Goal: Task Accomplishment & Management: Complete application form

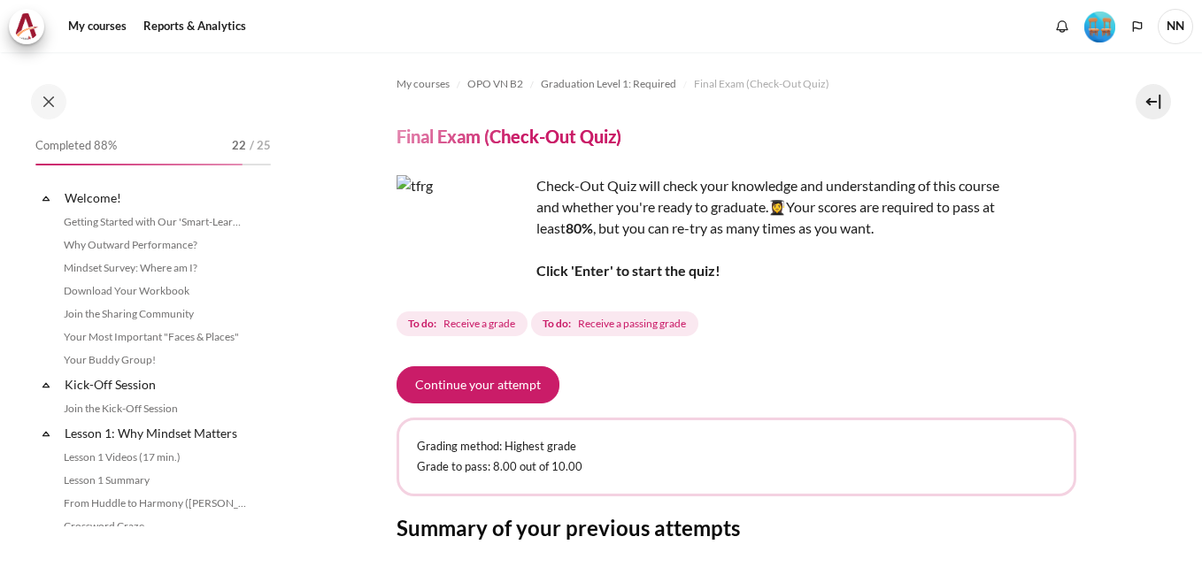
scroll to position [1802, 0]
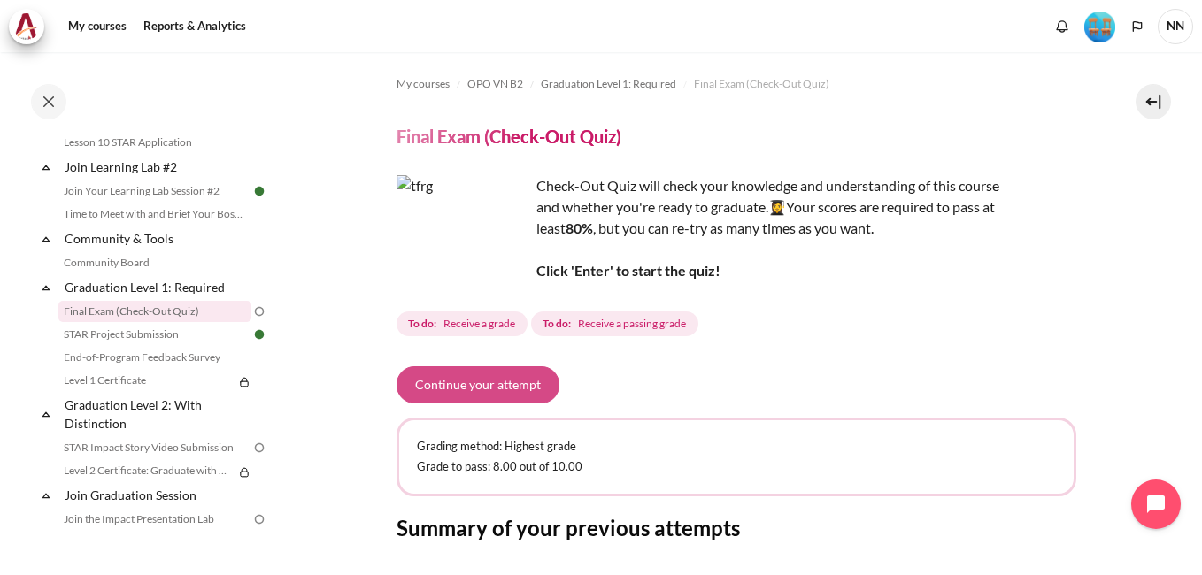
click at [479, 380] on button "Continue your attempt" at bounding box center [478, 385] width 163 height 37
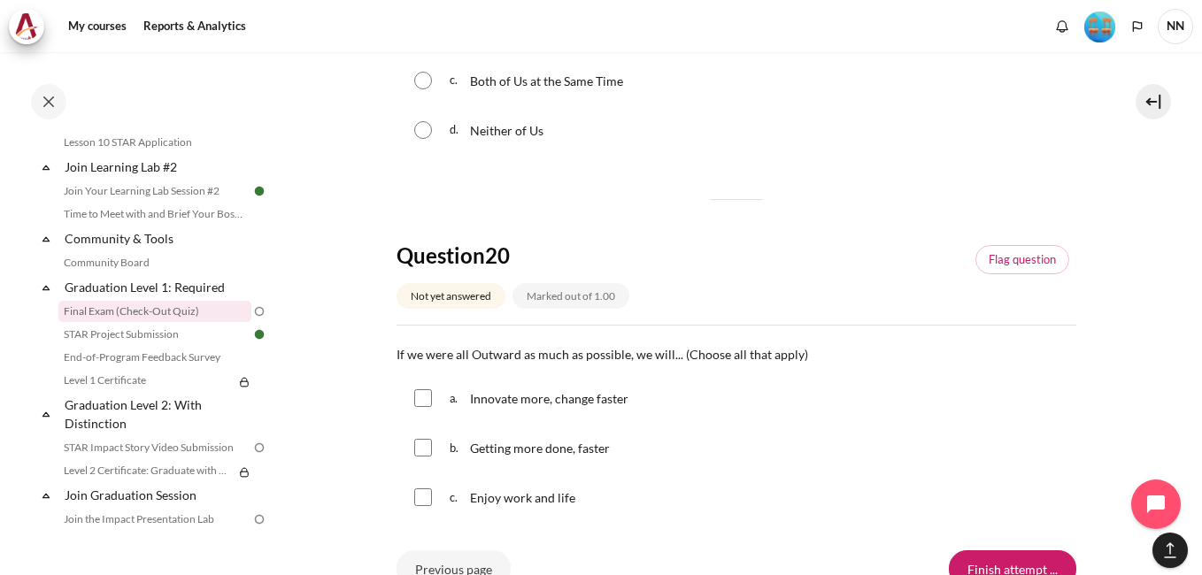
scroll to position [1857, 0]
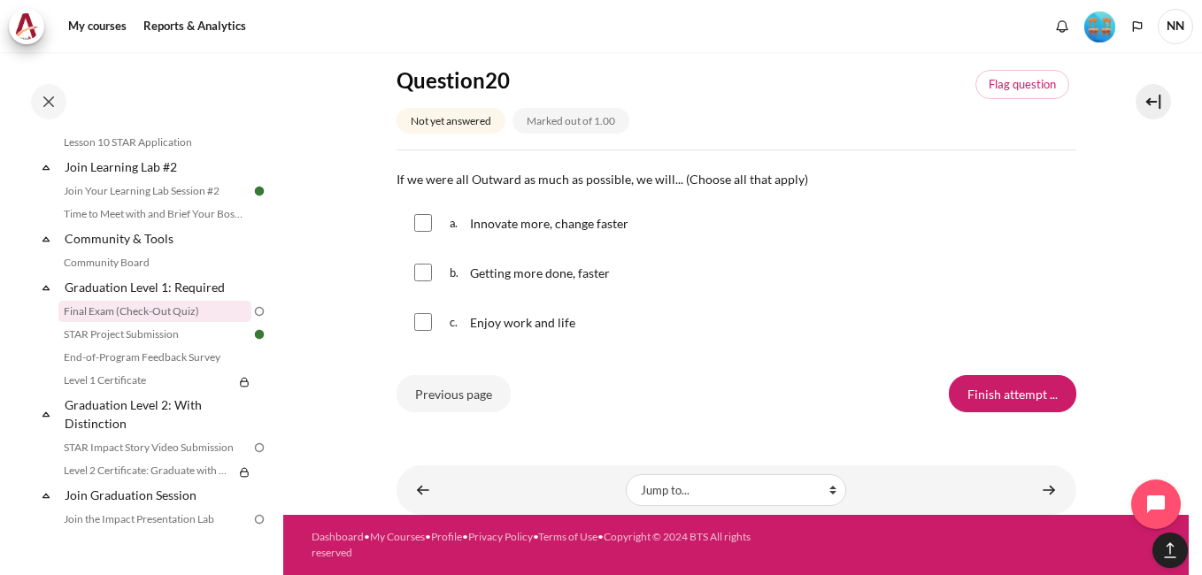
click at [516, 224] on span "Innovate more, change faster" at bounding box center [549, 223] width 158 height 15
checkbox input "true"
click at [424, 278] on input "Content" at bounding box center [423, 273] width 18 height 18
checkbox input "true"
click at [424, 313] on input "Content" at bounding box center [423, 322] width 18 height 18
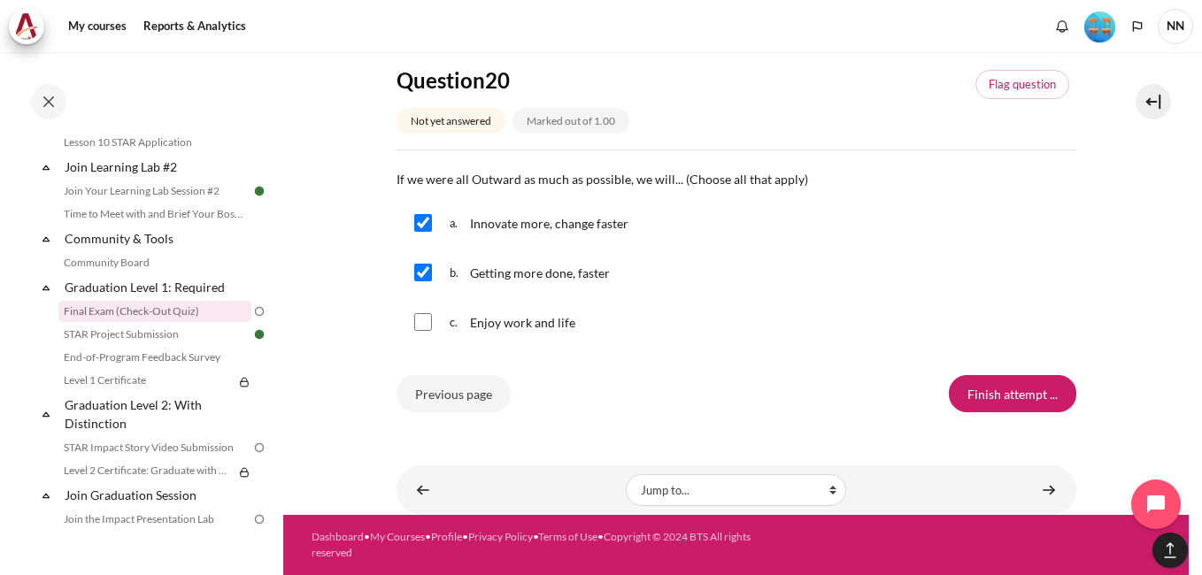
checkbox input "true"
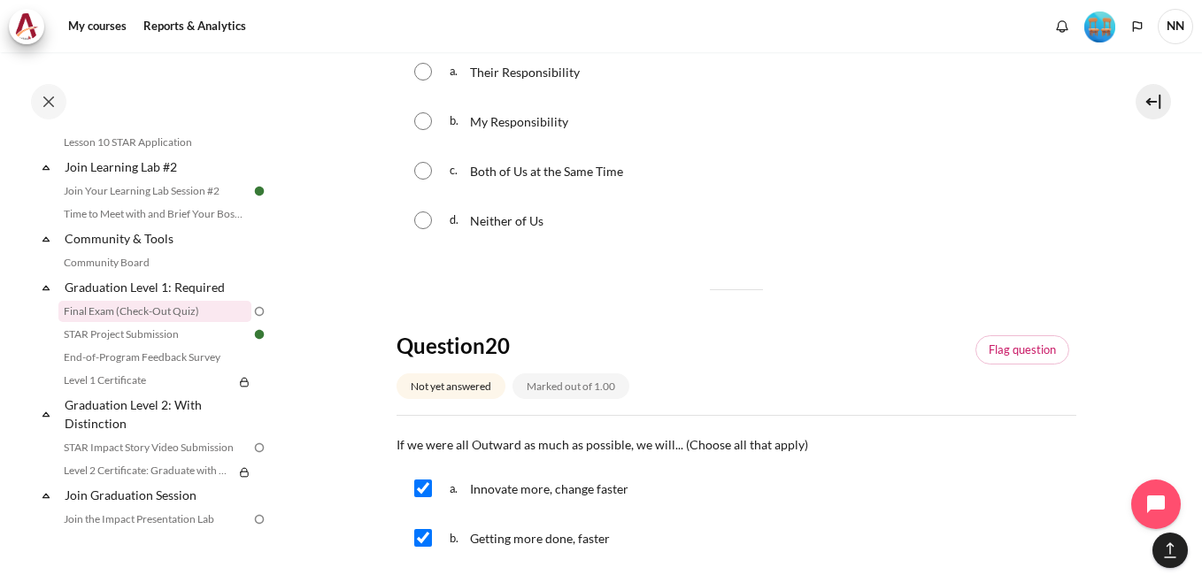
scroll to position [1503, 0]
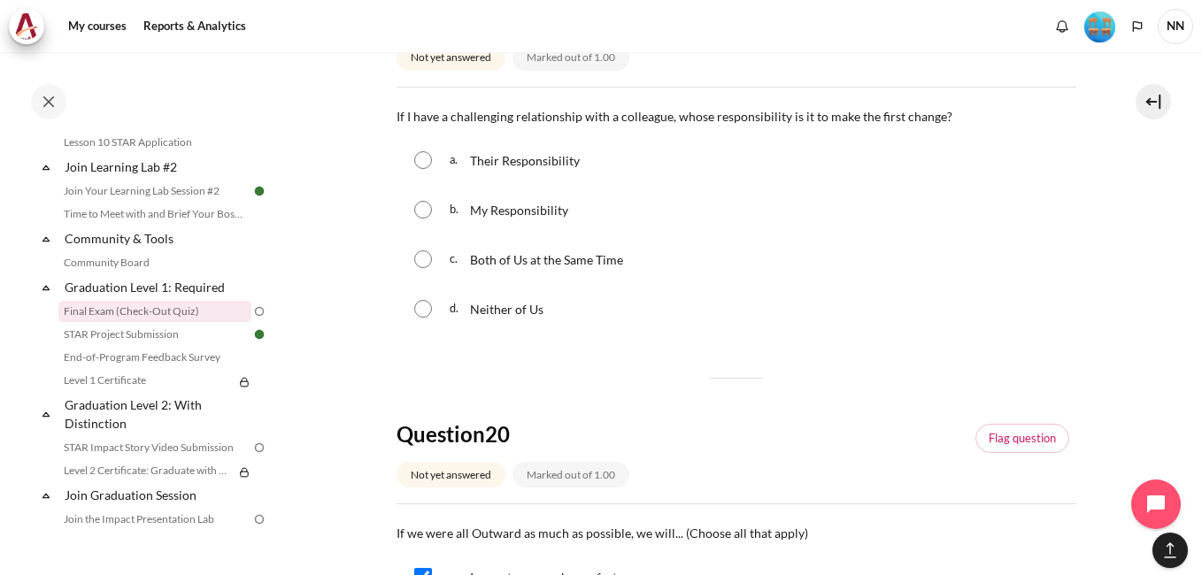
click at [424, 205] on input "Content" at bounding box center [423, 210] width 18 height 18
radio input "true"
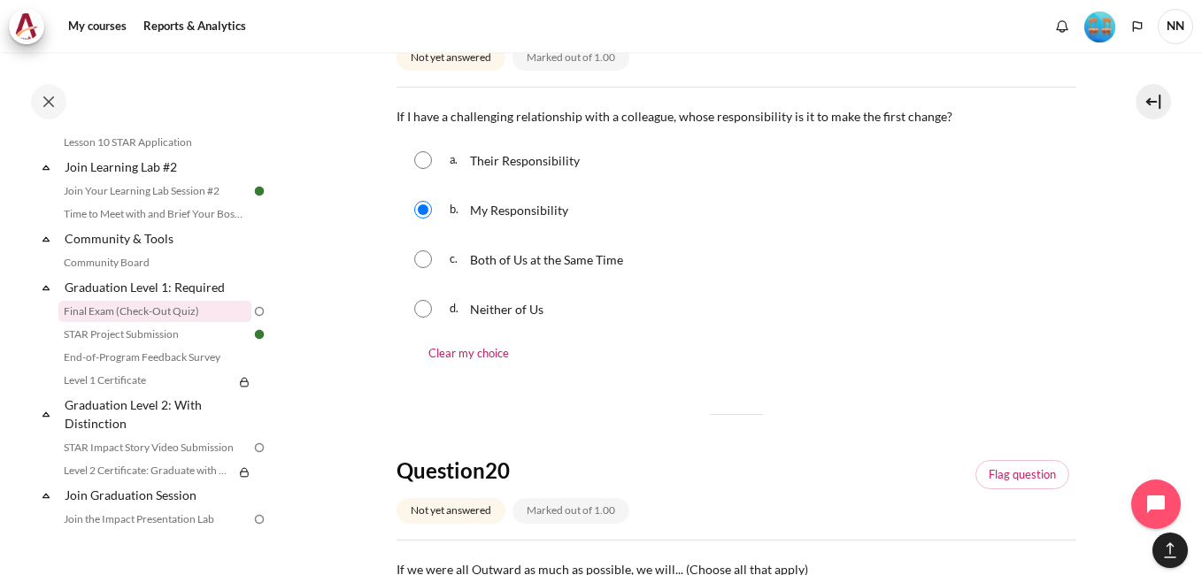
scroll to position [1415, 0]
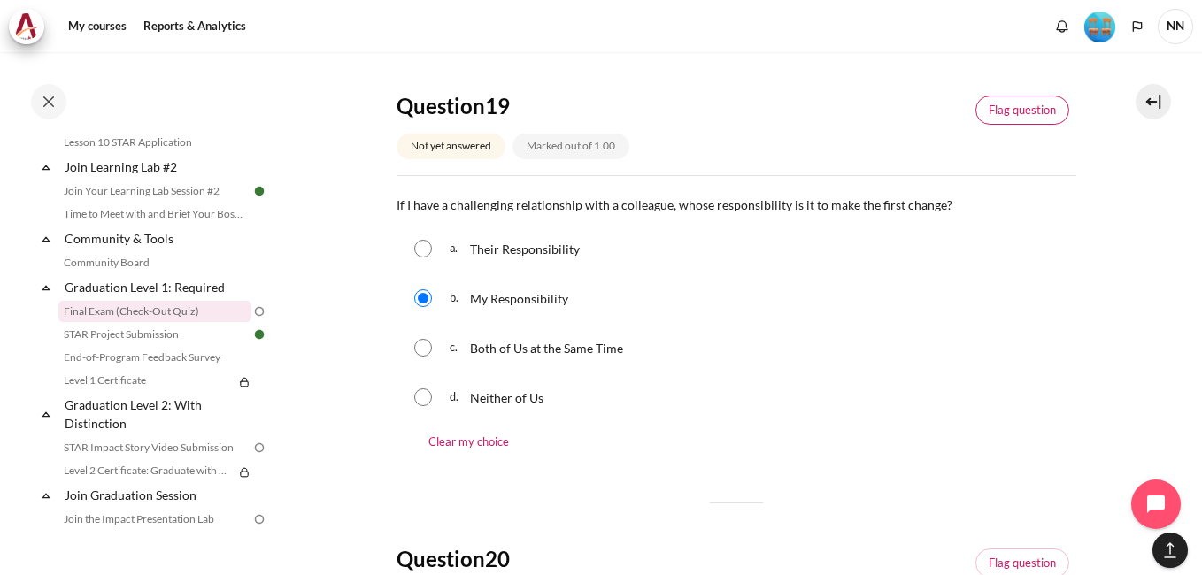
click at [1024, 112] on link "Flag question" at bounding box center [1023, 111] width 94 height 30
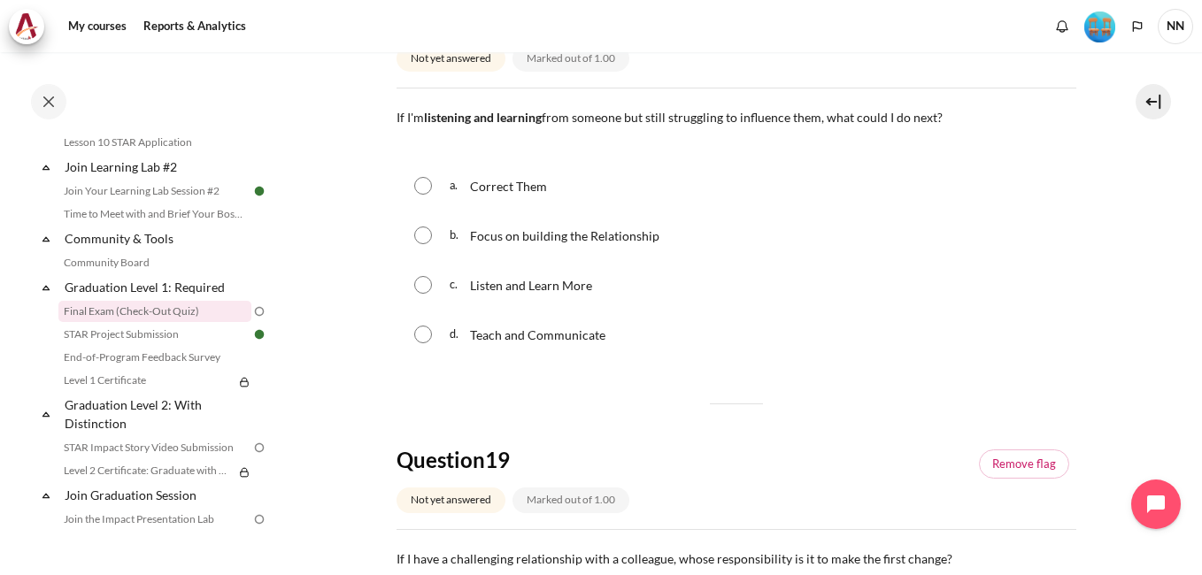
scroll to position [972, 0]
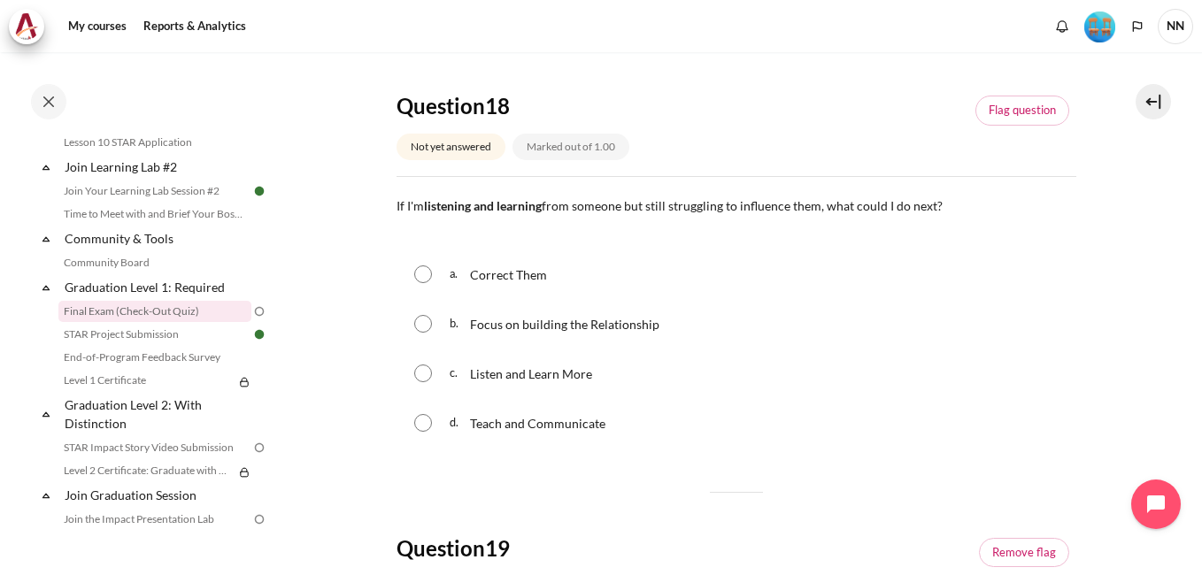
click at [421, 326] on input "Content" at bounding box center [423, 324] width 18 height 18
radio input "true"
click at [1002, 115] on link "Flag question" at bounding box center [1023, 111] width 94 height 30
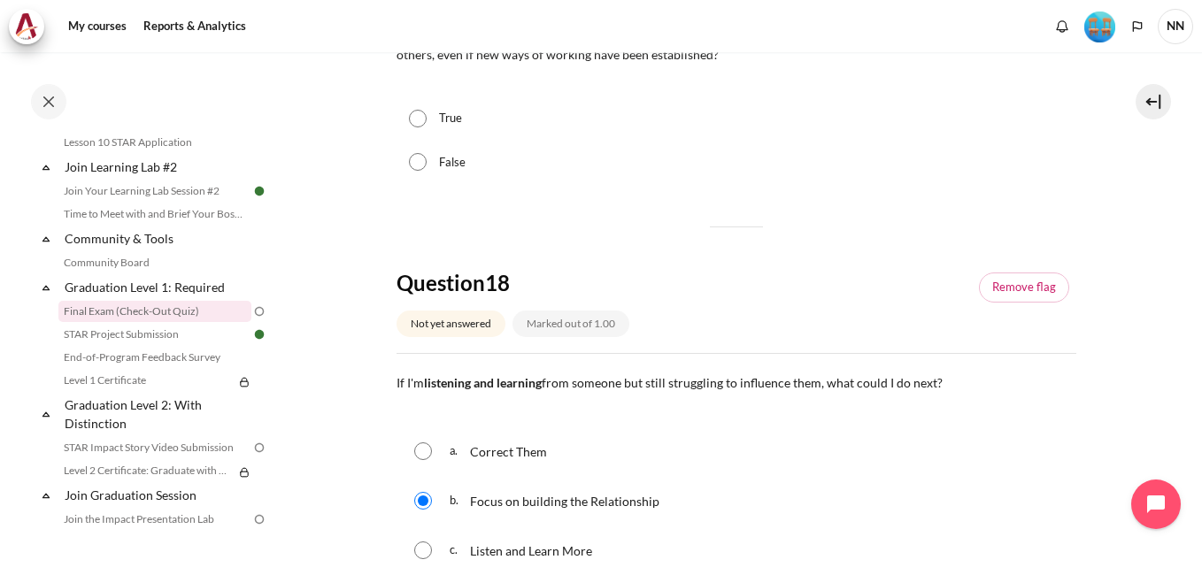
scroll to position [618, 0]
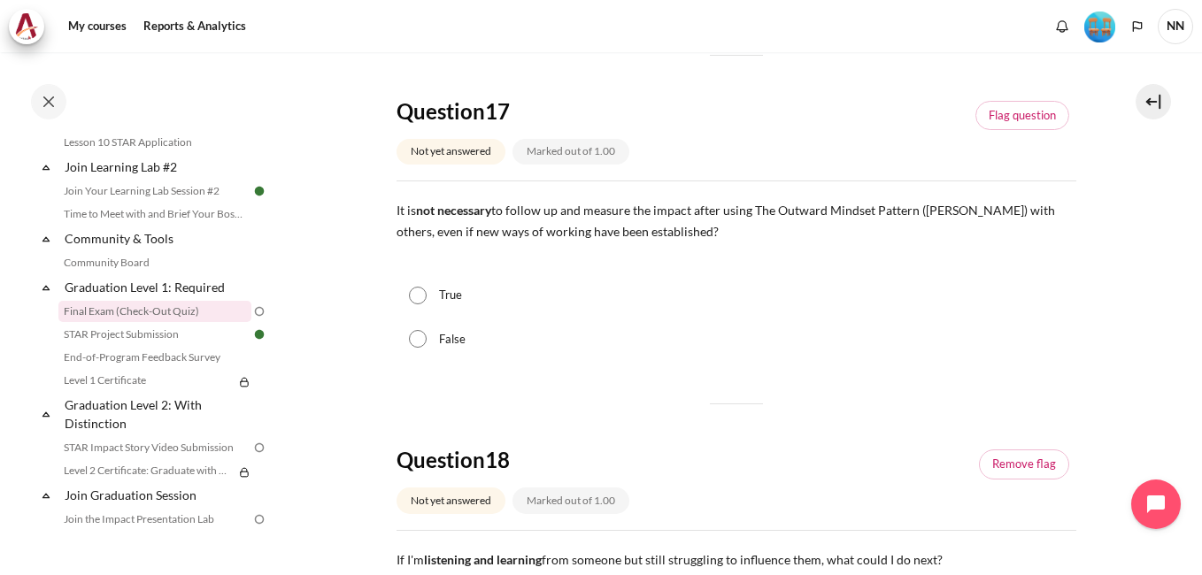
click at [438, 342] on div "False" at bounding box center [737, 340] width 680 height 44
click at [421, 335] on input "False" at bounding box center [418, 339] width 18 height 18
radio input "true"
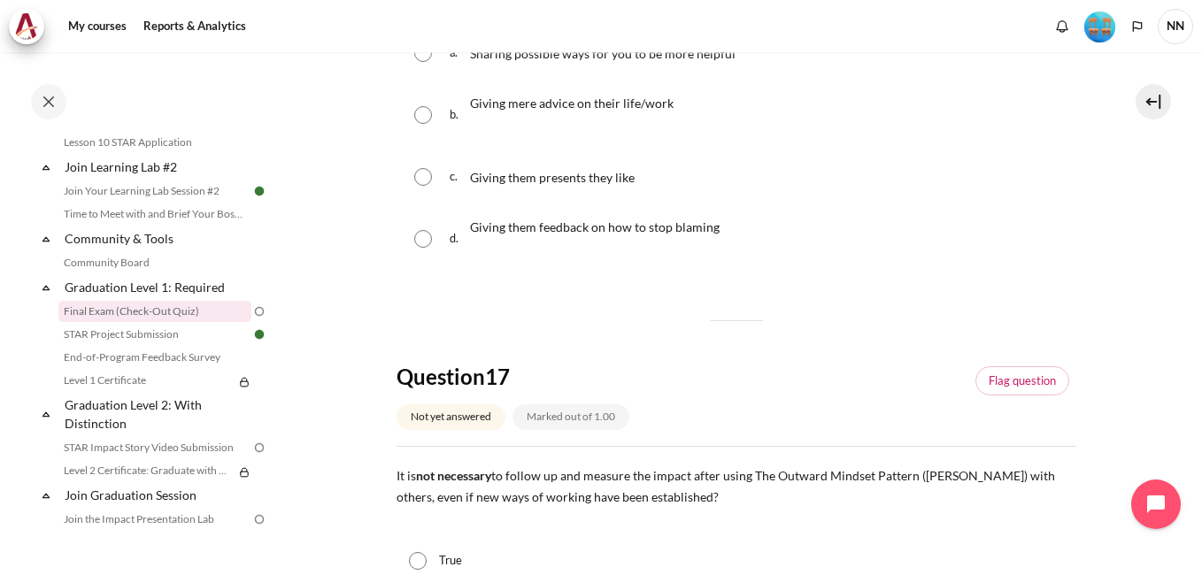
scroll to position [175, 0]
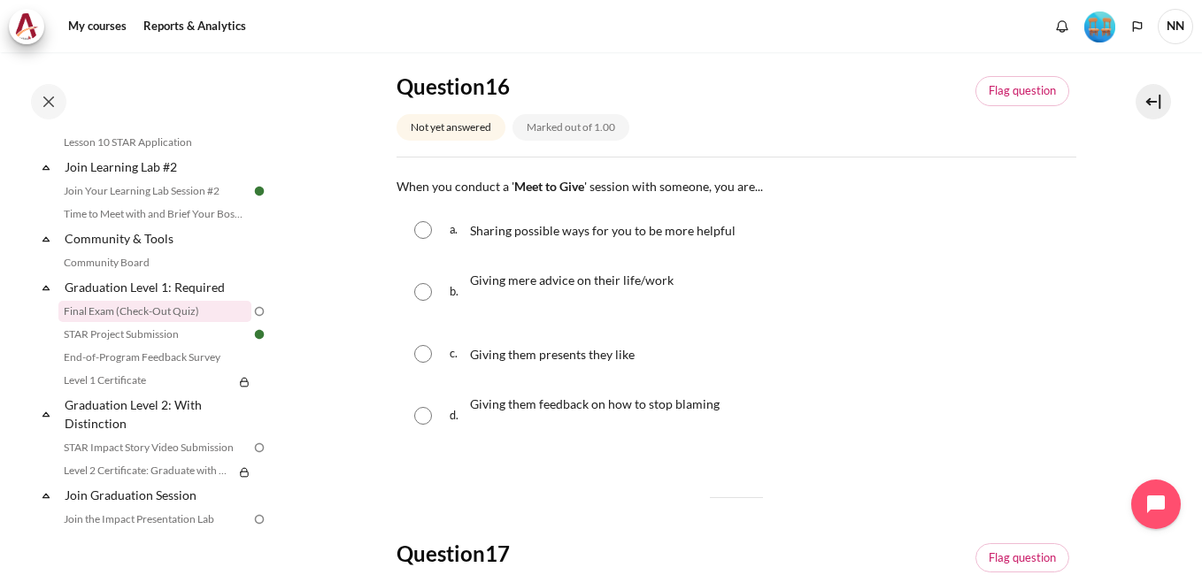
click at [422, 230] on input "Content" at bounding box center [423, 230] width 18 height 18
radio input "true"
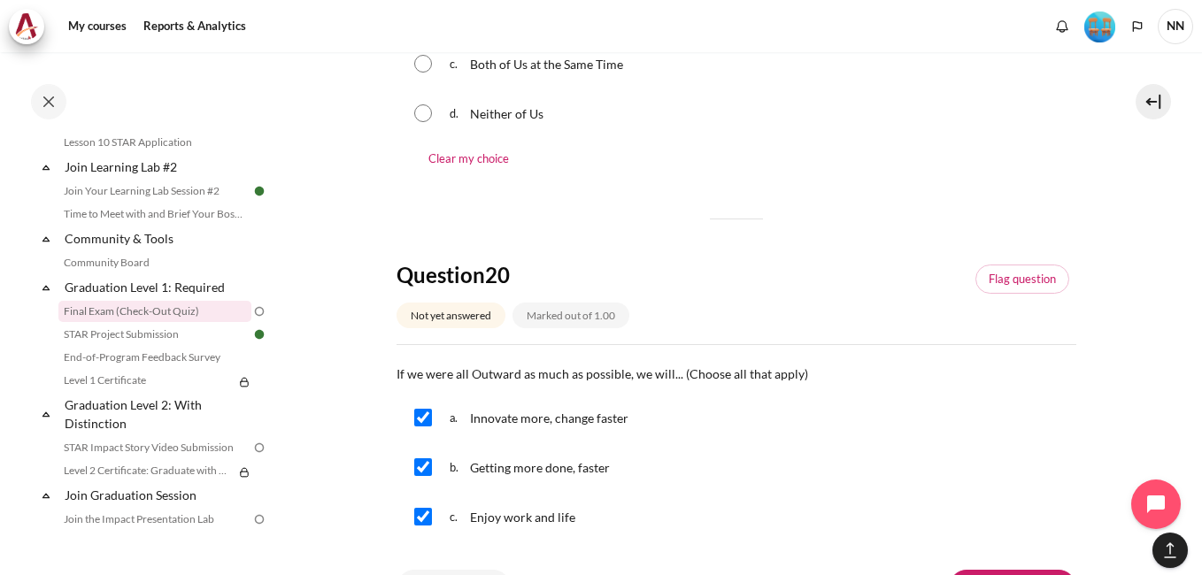
scroll to position [1966, 0]
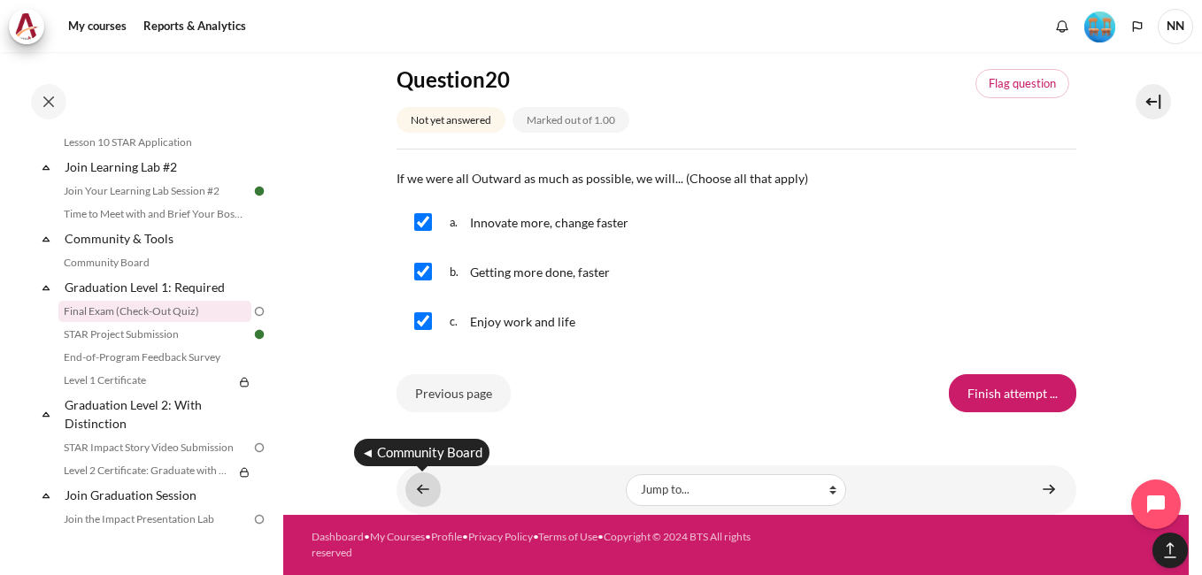
click at [429, 486] on link "Content" at bounding box center [422, 490] width 35 height 35
click at [446, 379] on input "Previous page" at bounding box center [454, 392] width 114 height 37
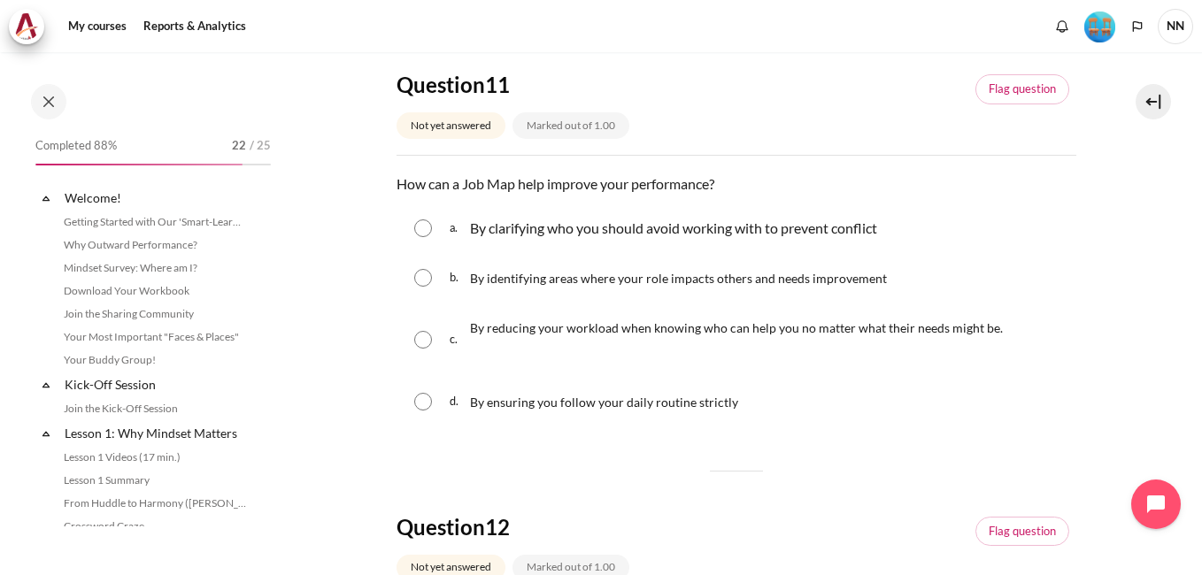
scroll to position [1802, 0]
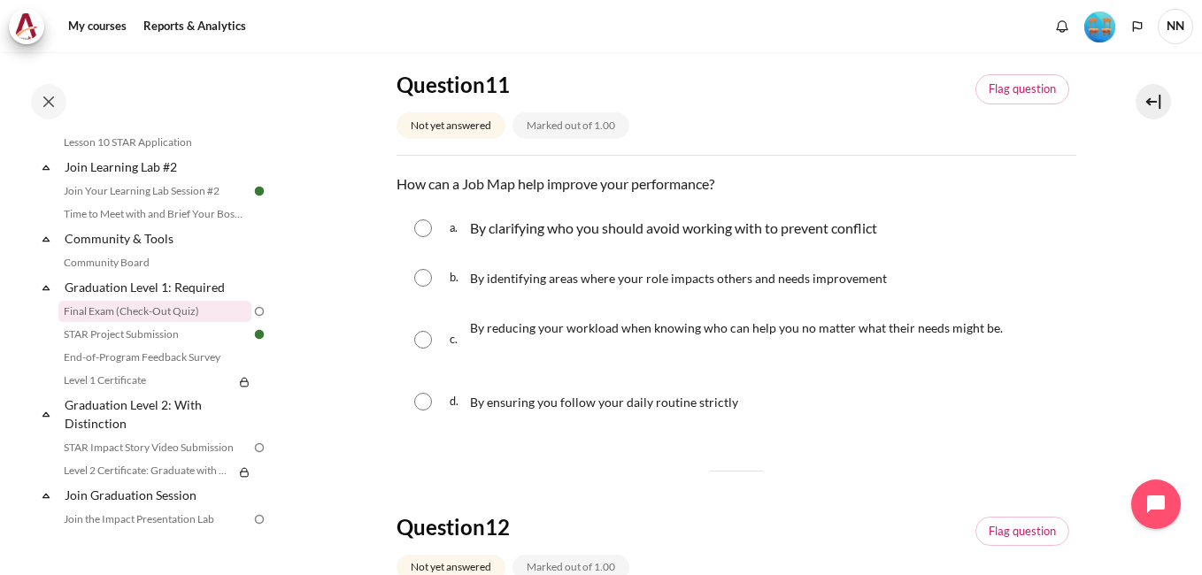
click at [425, 282] on input "Content" at bounding box center [423, 278] width 18 height 18
radio input "true"
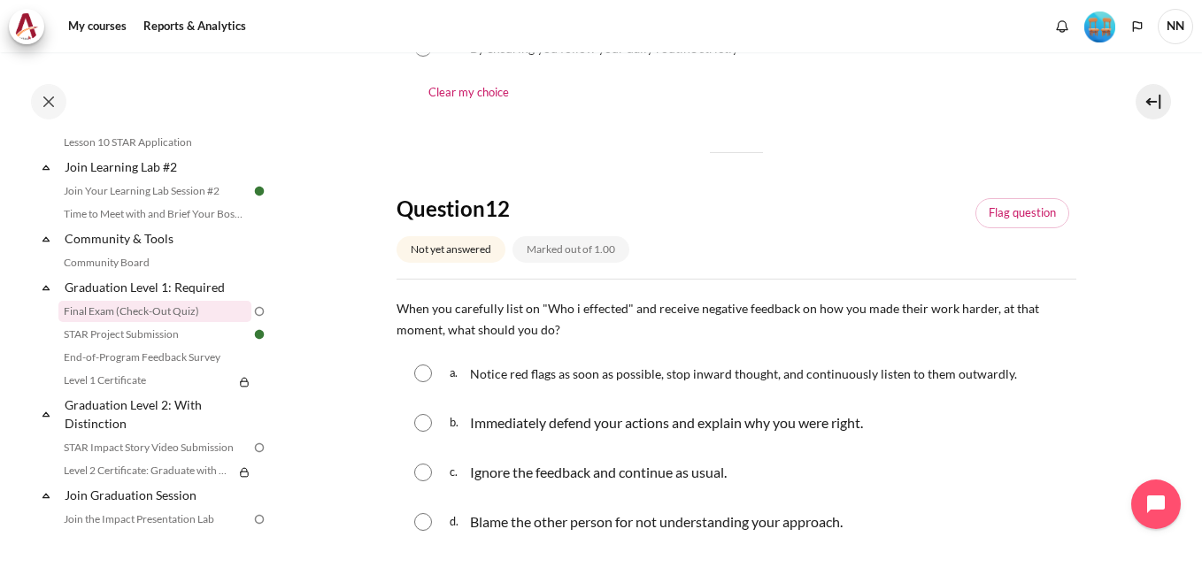
scroll to position [708, 0]
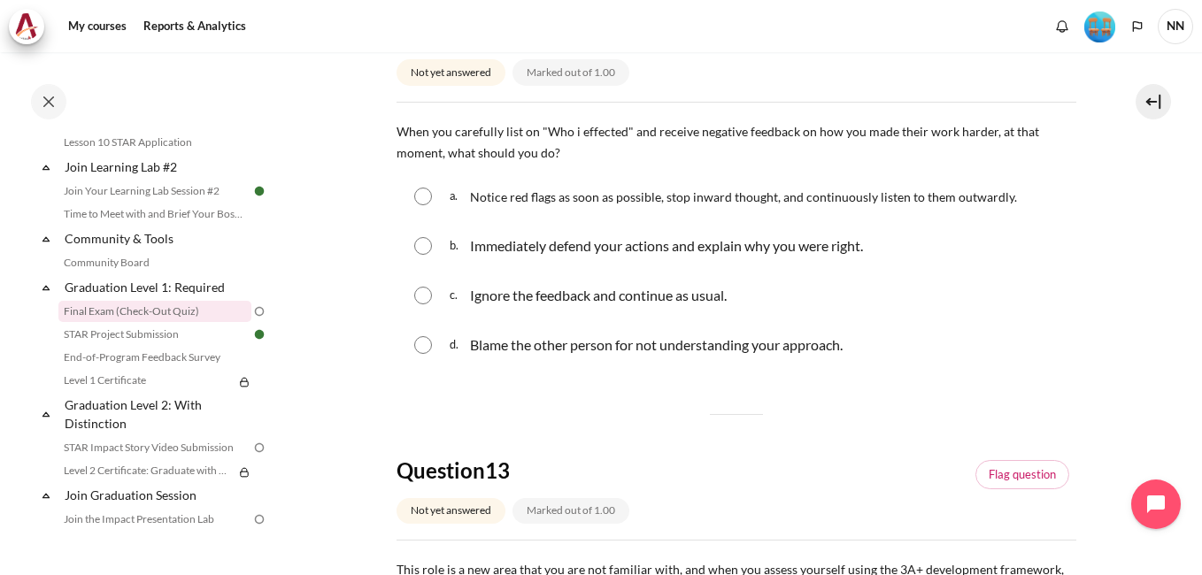
click at [422, 195] on input "Content" at bounding box center [423, 197] width 18 height 18
radio input "true"
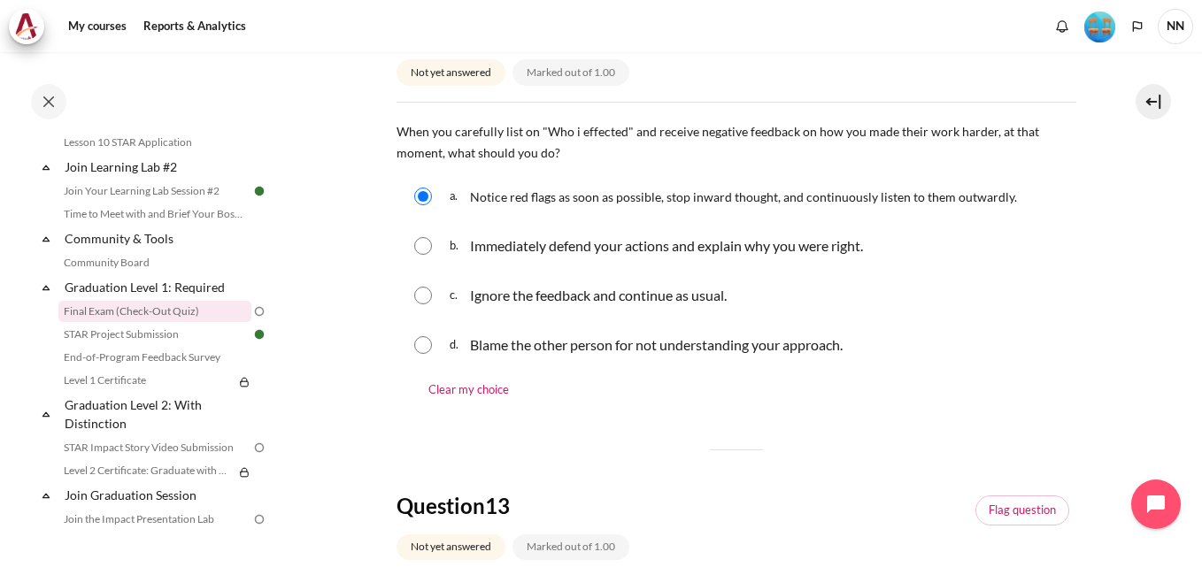
scroll to position [531, 0]
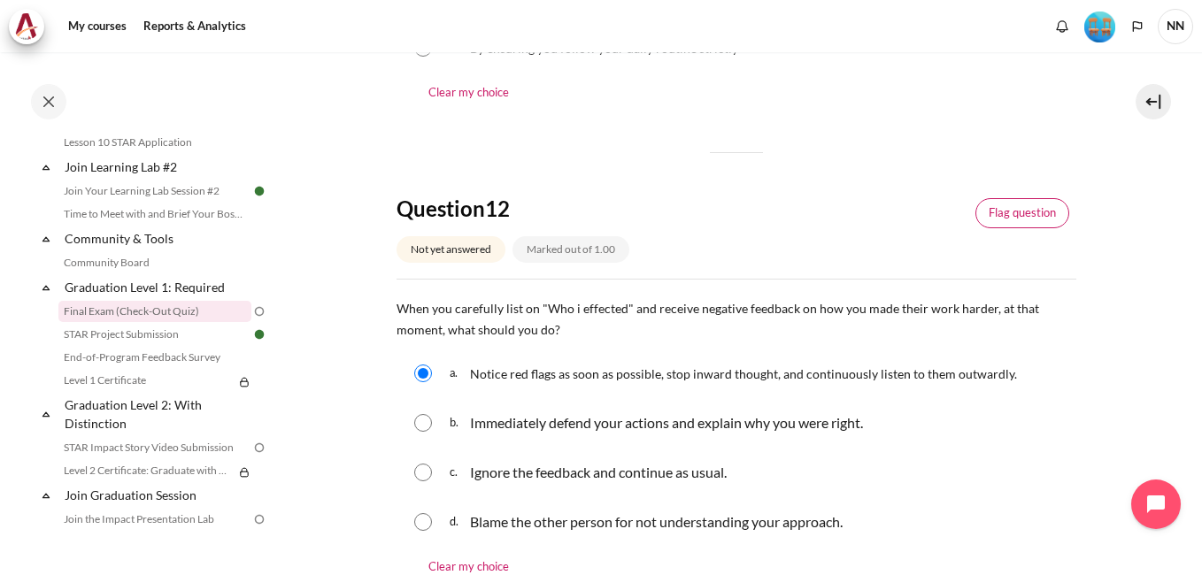
click at [994, 215] on link "Flag question" at bounding box center [1023, 213] width 94 height 30
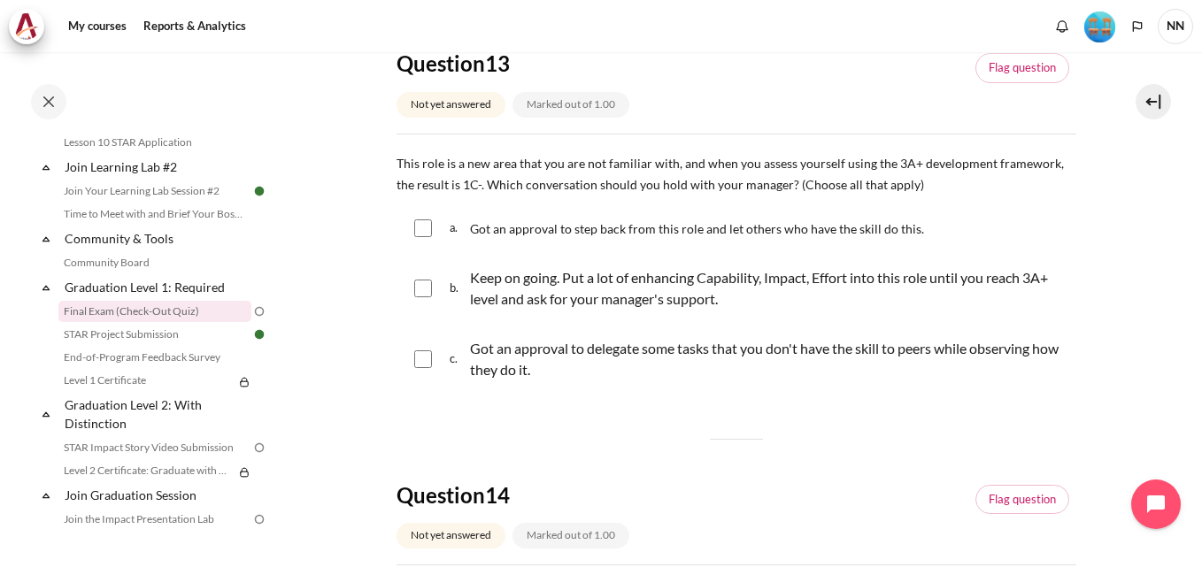
scroll to position [1062, 0]
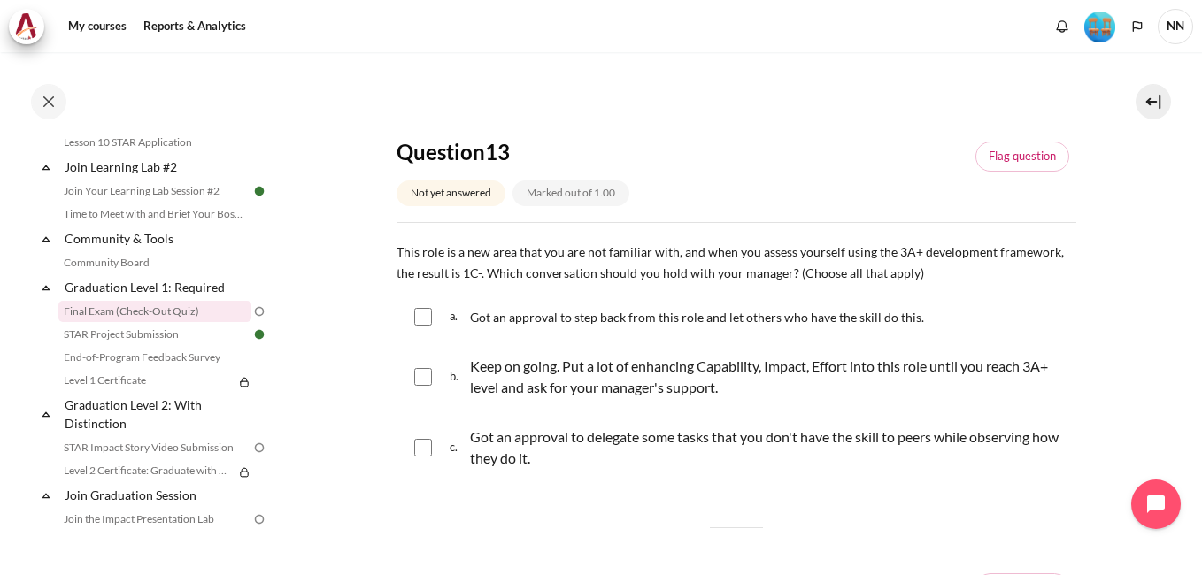
click at [423, 376] on input "Content" at bounding box center [423, 377] width 18 height 18
checkbox input "true"
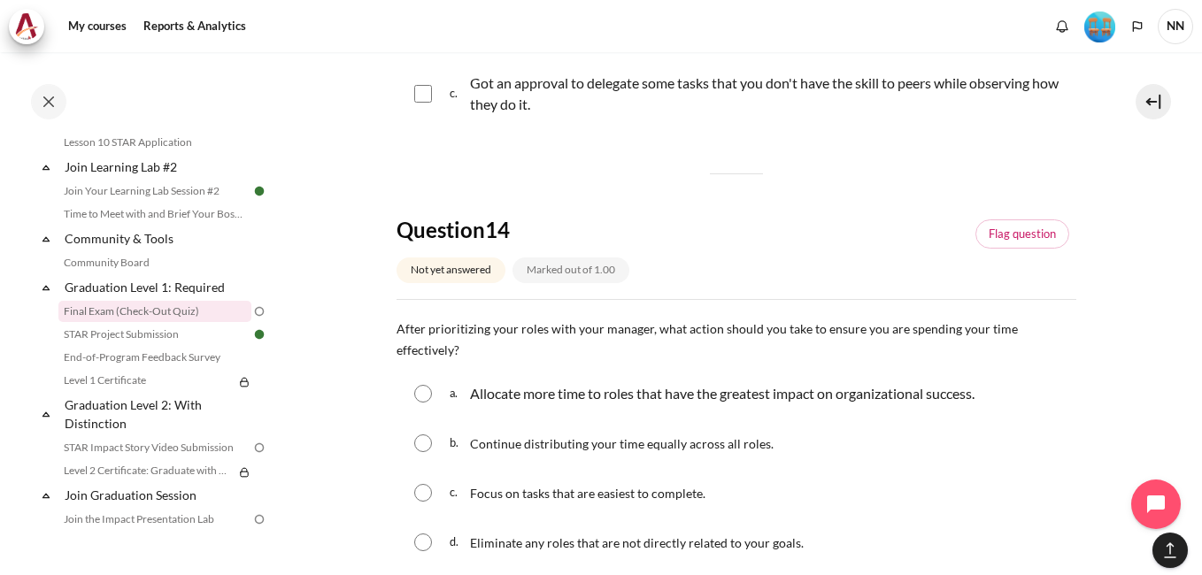
scroll to position [1505, 0]
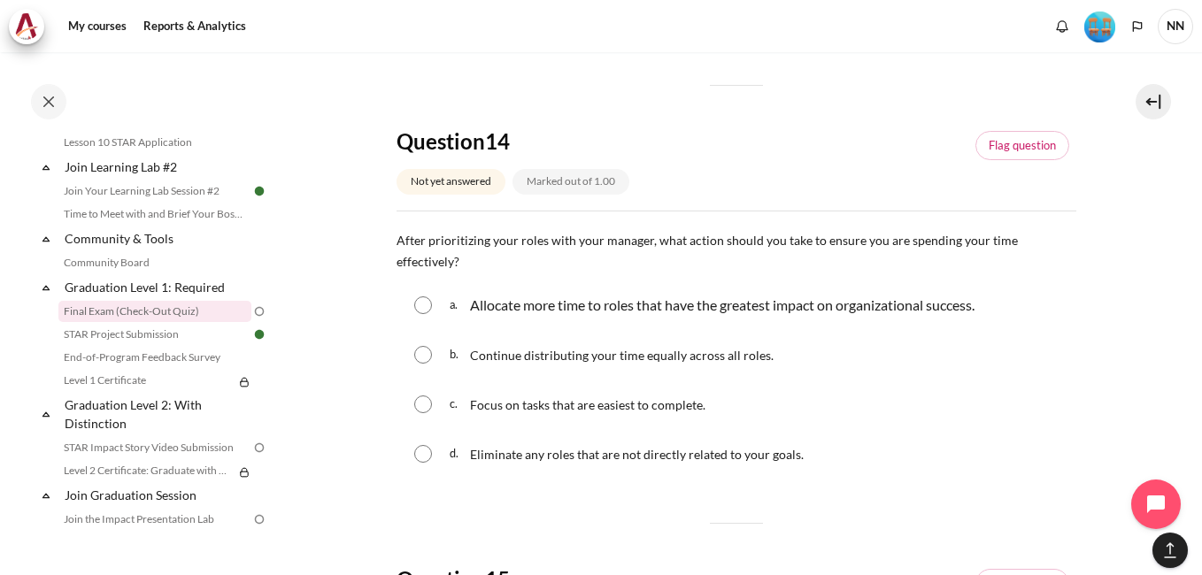
click at [428, 310] on input "Content" at bounding box center [423, 306] width 18 height 18
radio input "true"
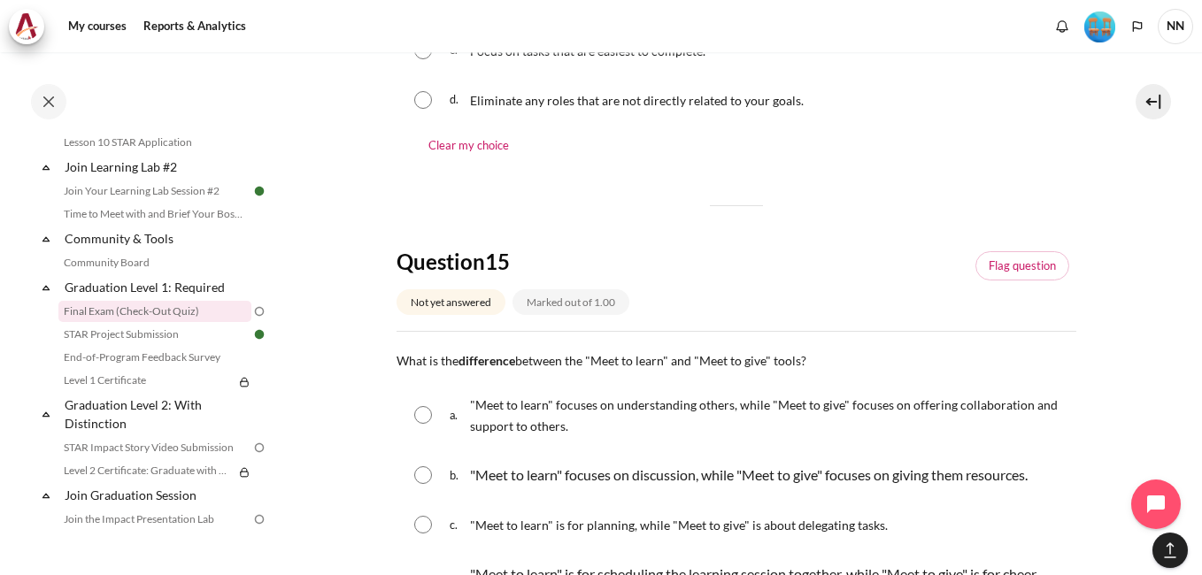
scroll to position [1948, 0]
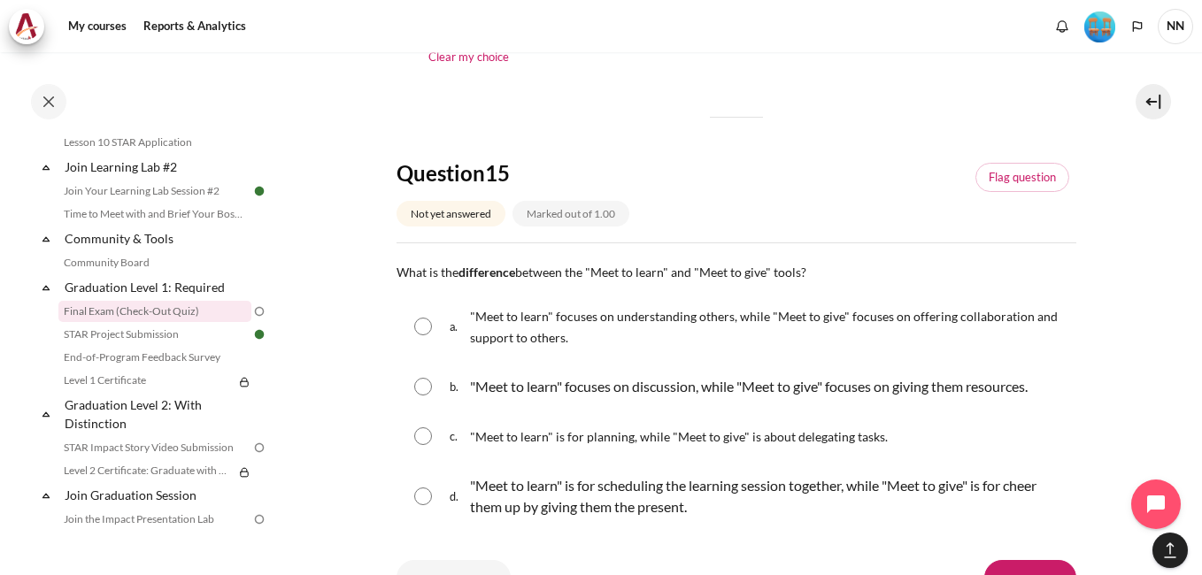
click at [420, 328] on input "Content" at bounding box center [423, 327] width 18 height 18
radio input "true"
click at [997, 178] on link "Flag question" at bounding box center [1023, 178] width 94 height 30
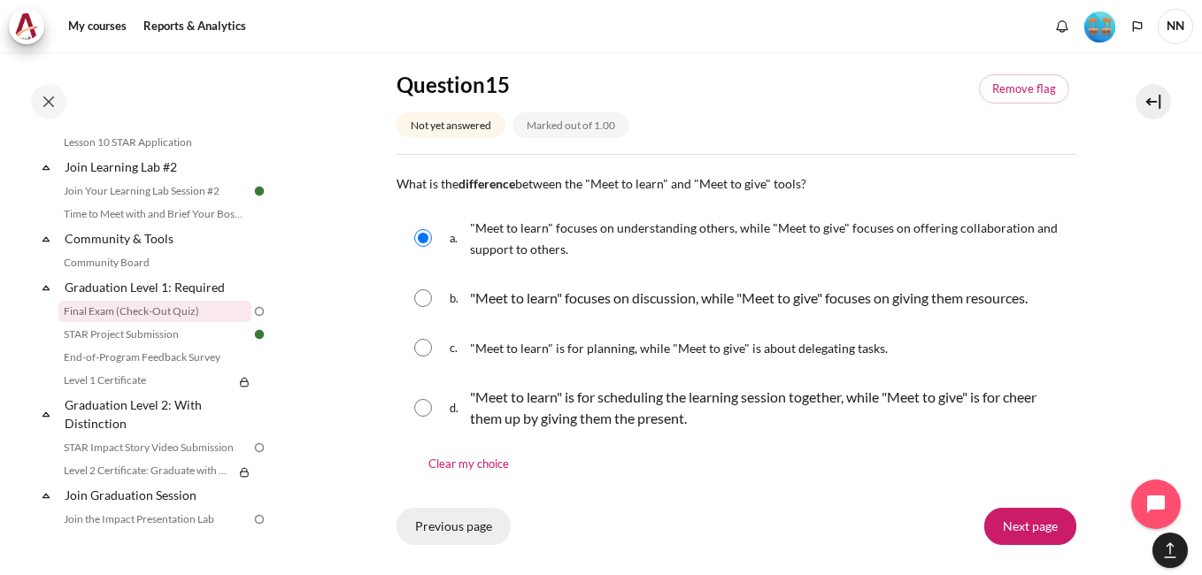
scroll to position [2125, 0]
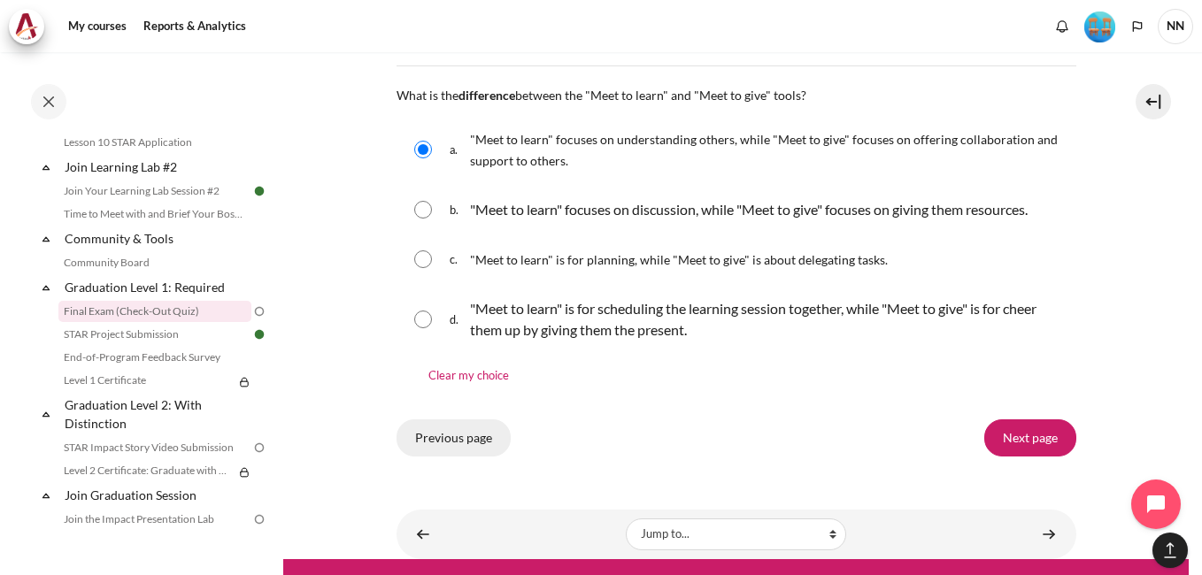
click at [453, 440] on input "Previous page" at bounding box center [454, 438] width 114 height 37
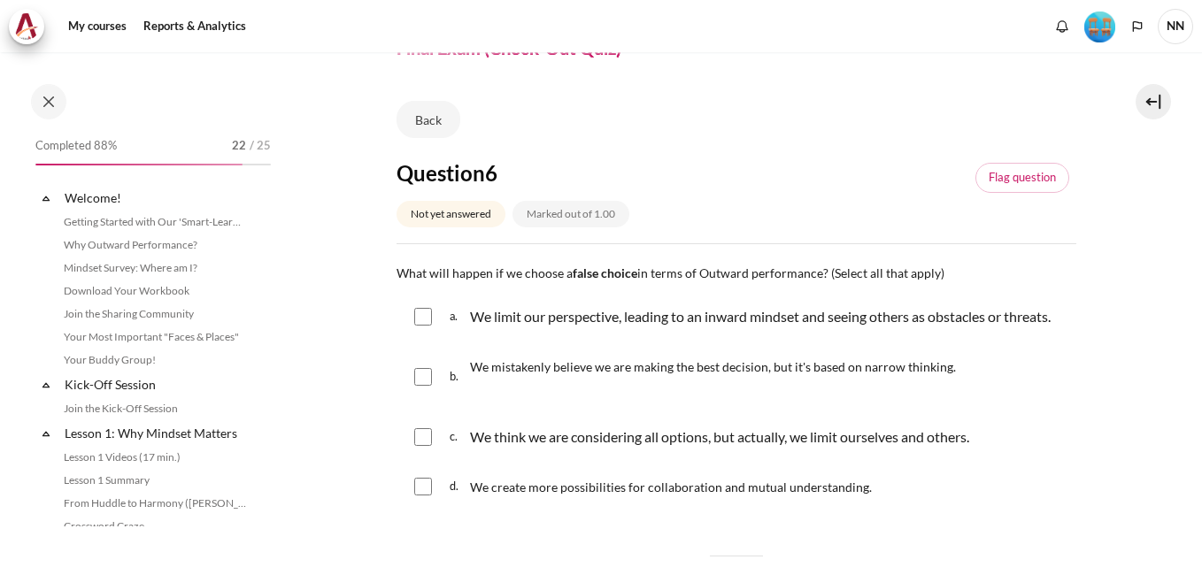
scroll to position [1802, 0]
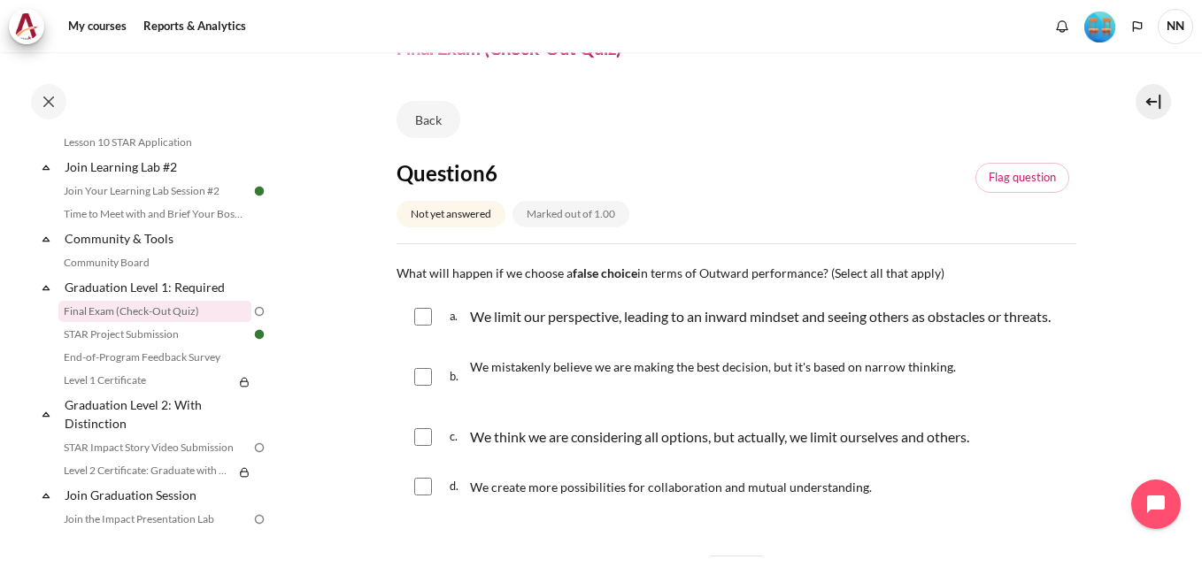
click at [425, 326] on input "Content" at bounding box center [423, 317] width 18 height 18
checkbox input "true"
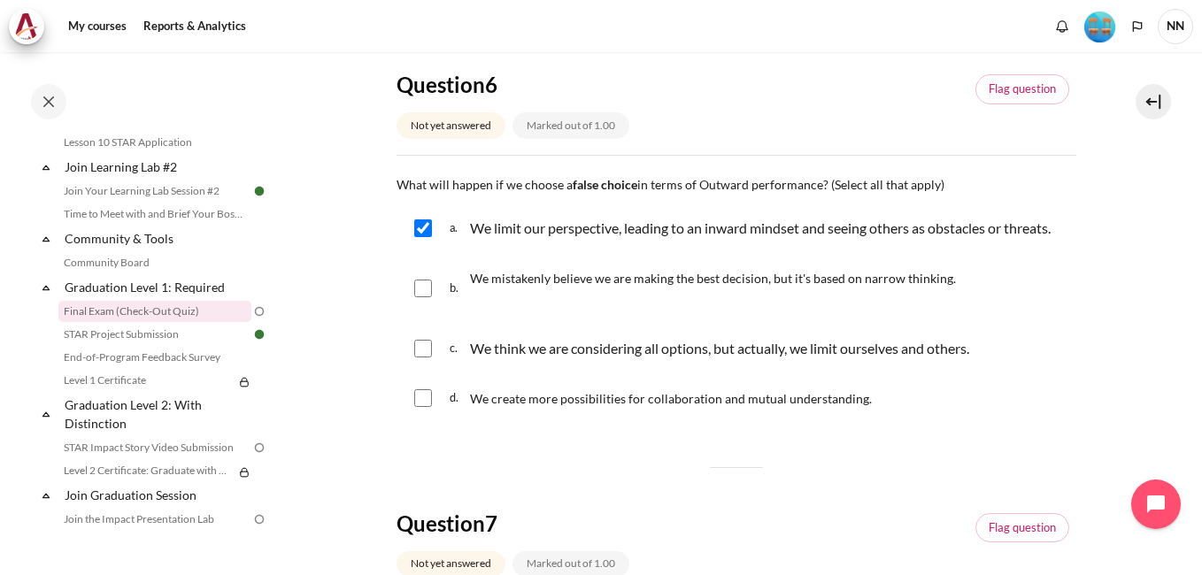
click at [430, 297] on input "Content" at bounding box center [423, 289] width 18 height 18
checkbox input "true"
click at [420, 358] on input "Content" at bounding box center [423, 349] width 18 height 18
checkbox input "true"
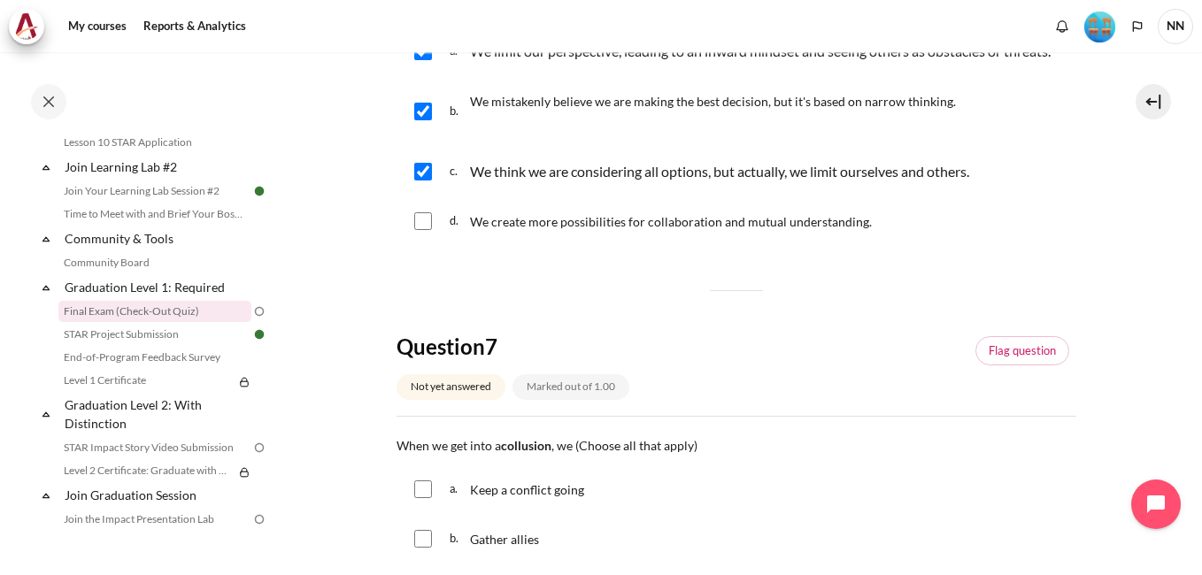
scroll to position [531, 0]
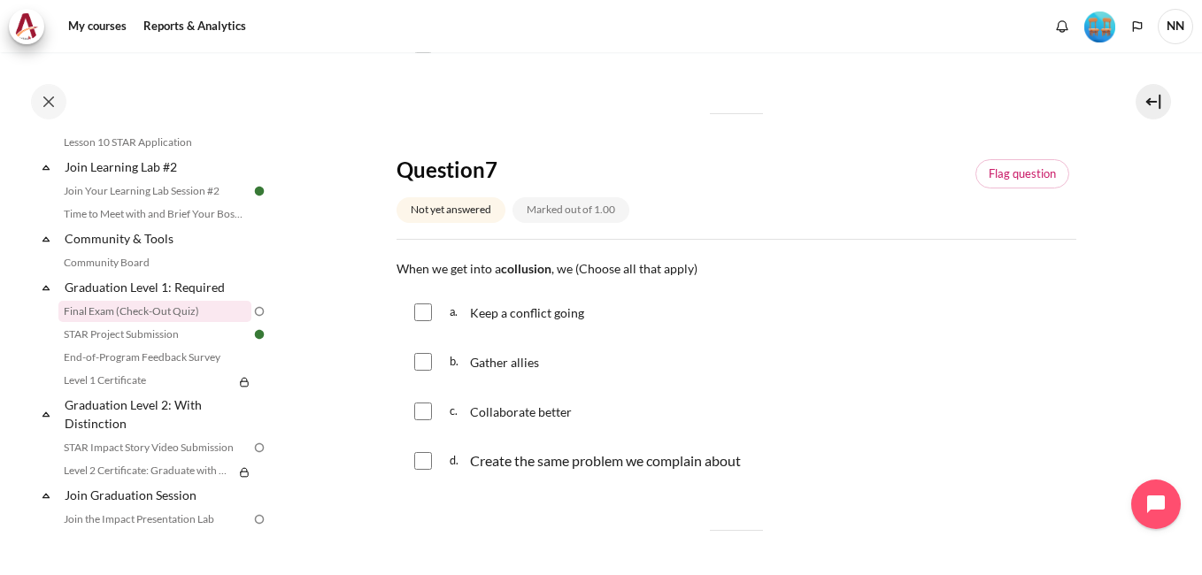
click at [419, 321] on input "Content" at bounding box center [423, 313] width 18 height 18
checkbox input "true"
click at [419, 371] on input "Content" at bounding box center [423, 362] width 18 height 18
checkbox input "true"
click at [419, 470] on input "Content" at bounding box center [423, 461] width 18 height 18
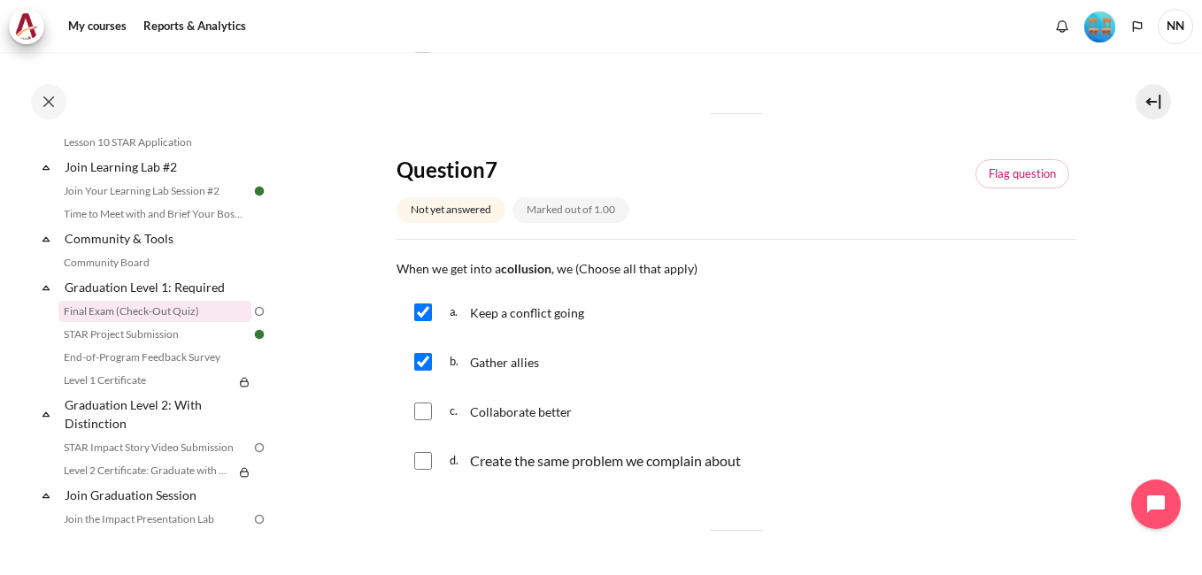
checkbox input "true"
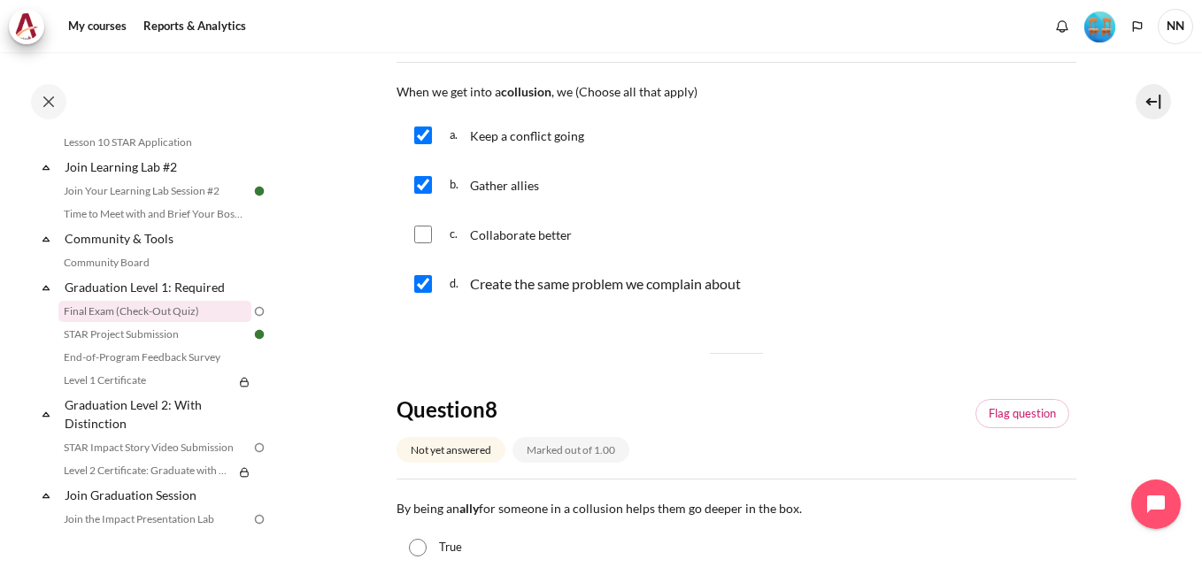
scroll to position [885, 0]
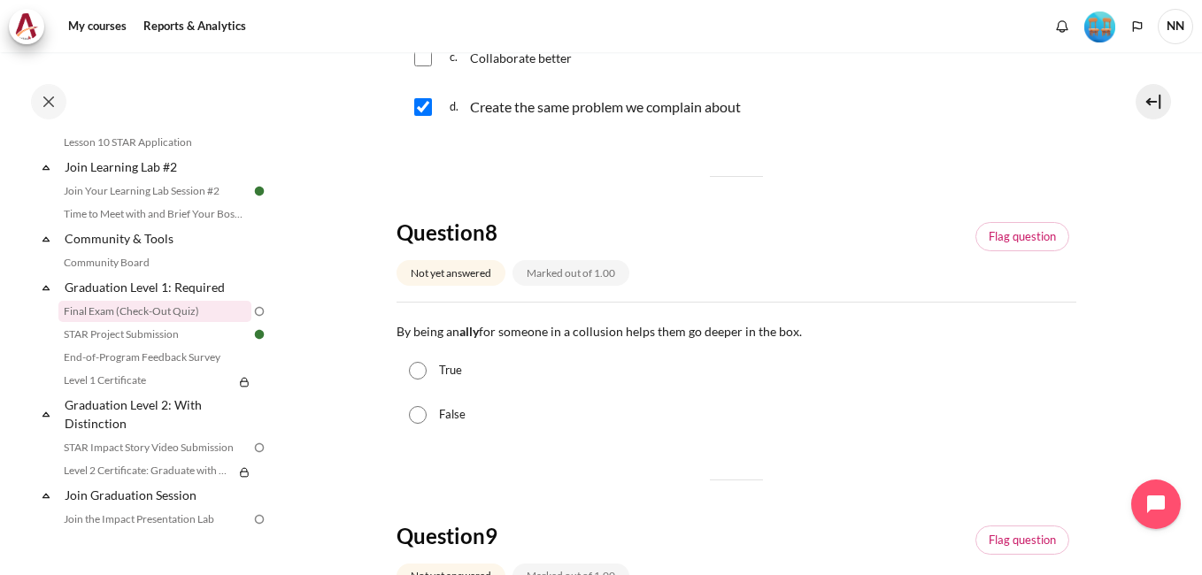
click at [418, 424] on input "False" at bounding box center [418, 415] width 18 height 18
radio input "true"
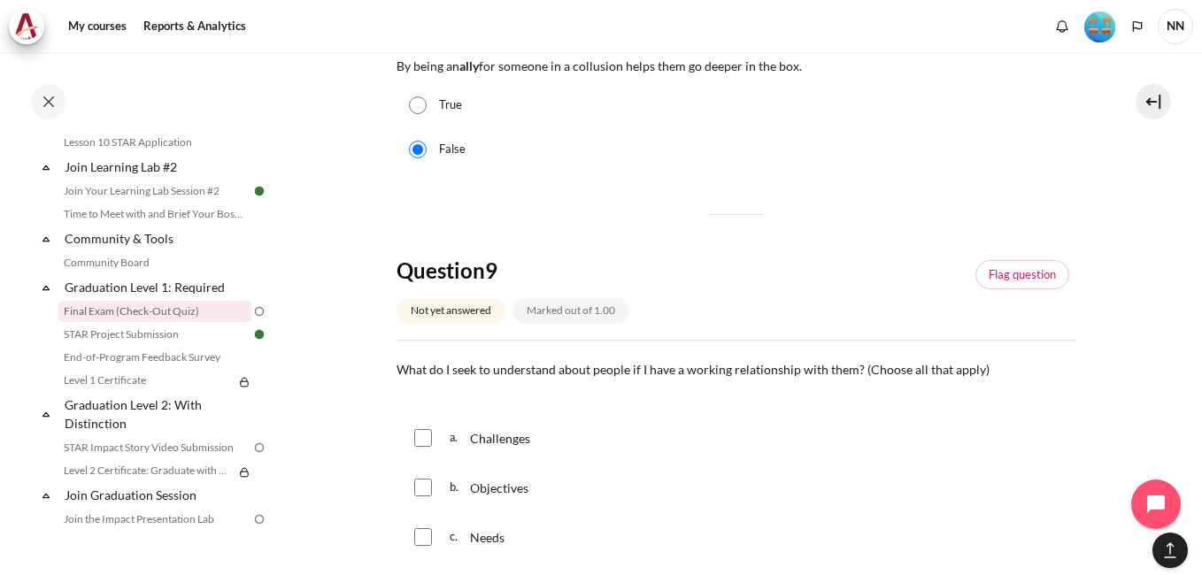
scroll to position [1239, 0]
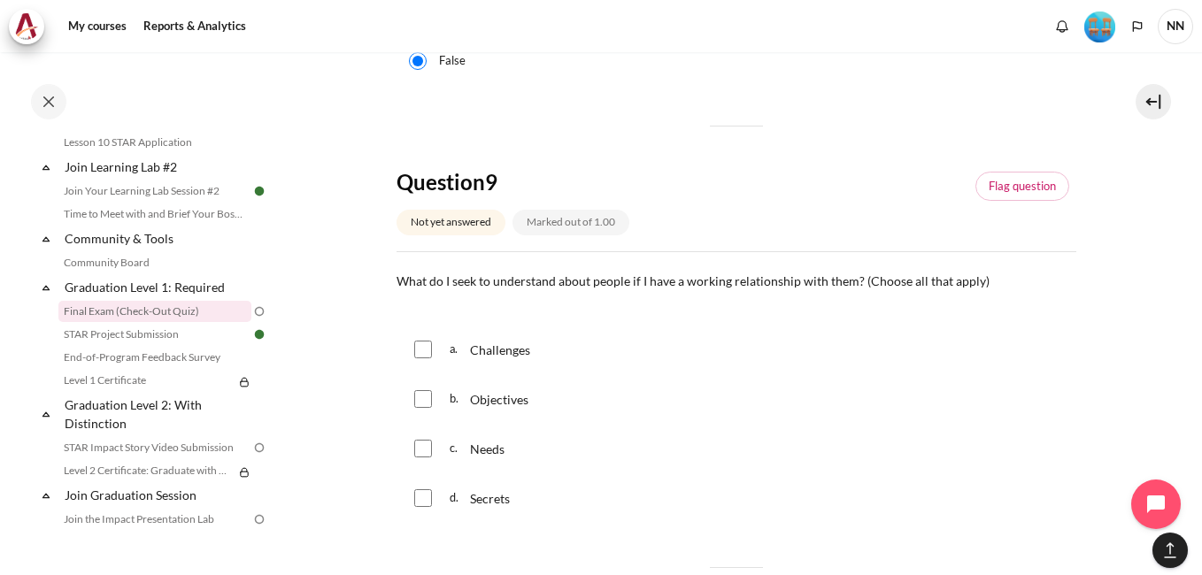
click at [427, 359] on input "Content" at bounding box center [423, 350] width 18 height 18
checkbox input "true"
click at [424, 408] on input "Content" at bounding box center [423, 399] width 18 height 18
checkbox input "true"
click at [426, 458] on input "Content" at bounding box center [423, 449] width 18 height 18
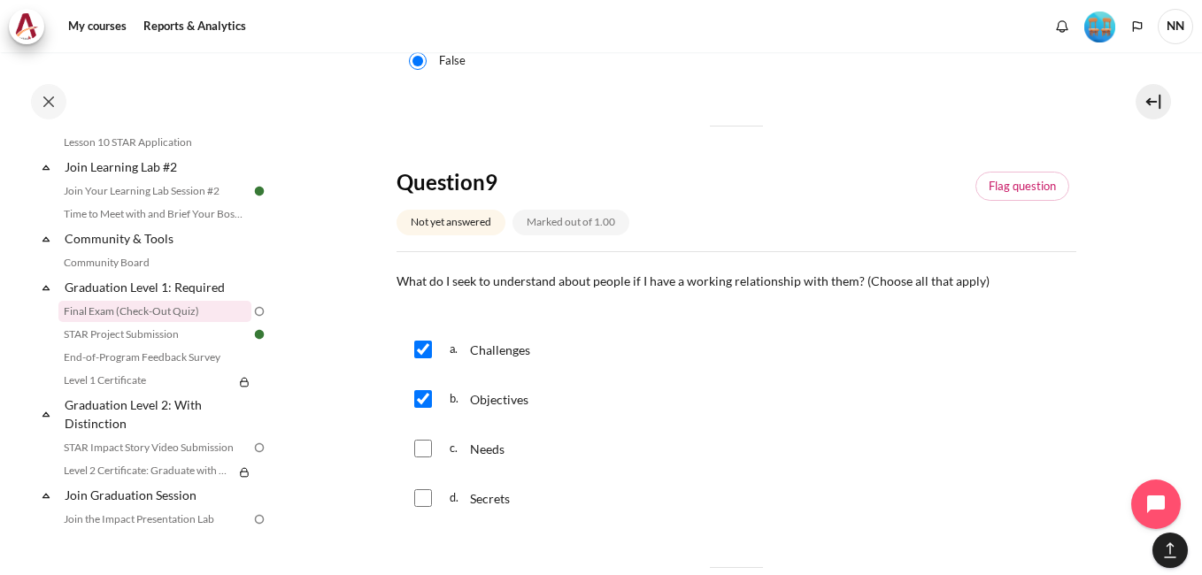
checkbox input "true"
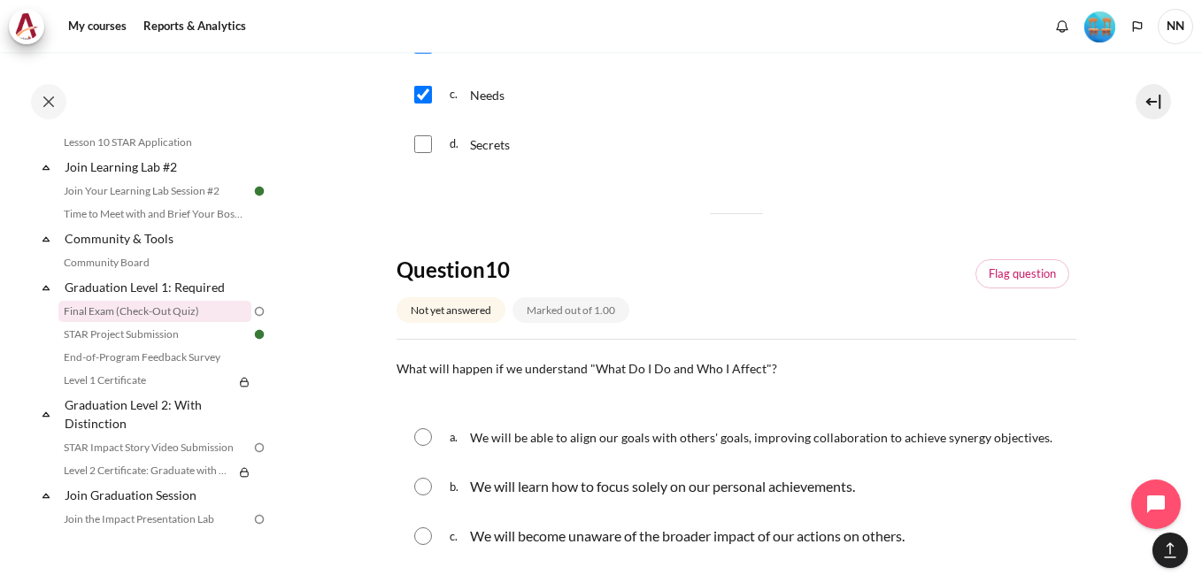
scroll to position [1682, 0]
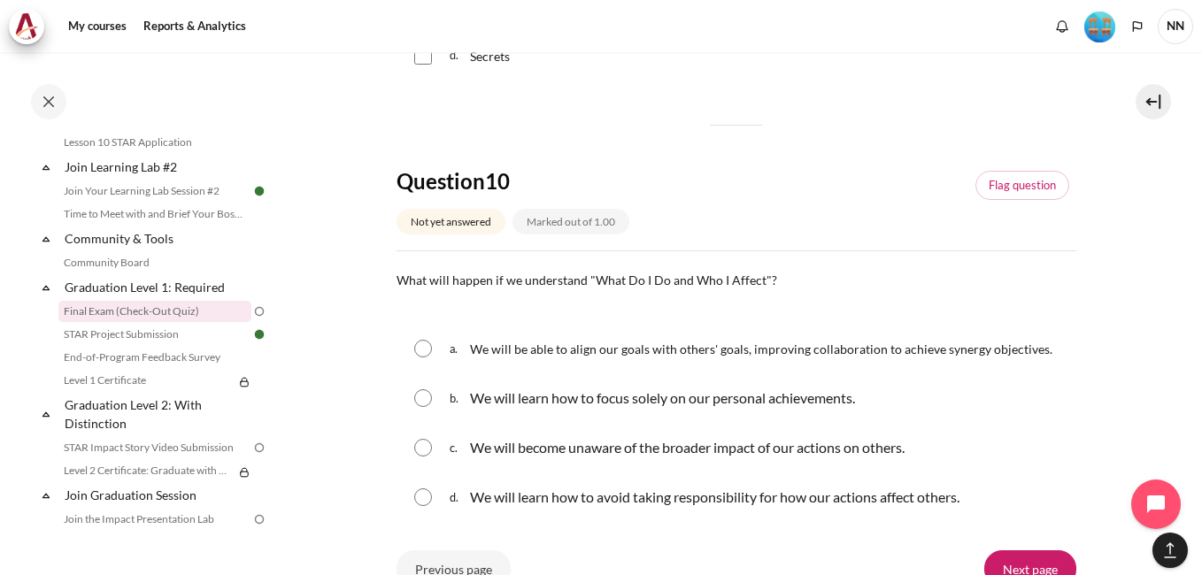
click at [421, 358] on input "Content" at bounding box center [423, 349] width 18 height 18
radio input "true"
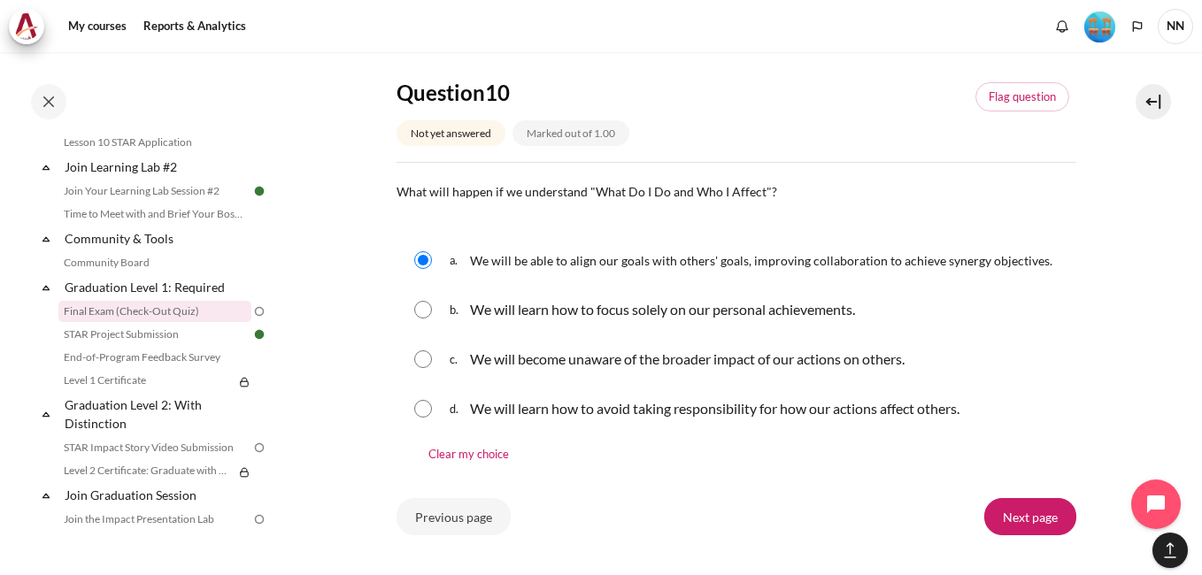
scroll to position [1859, 0]
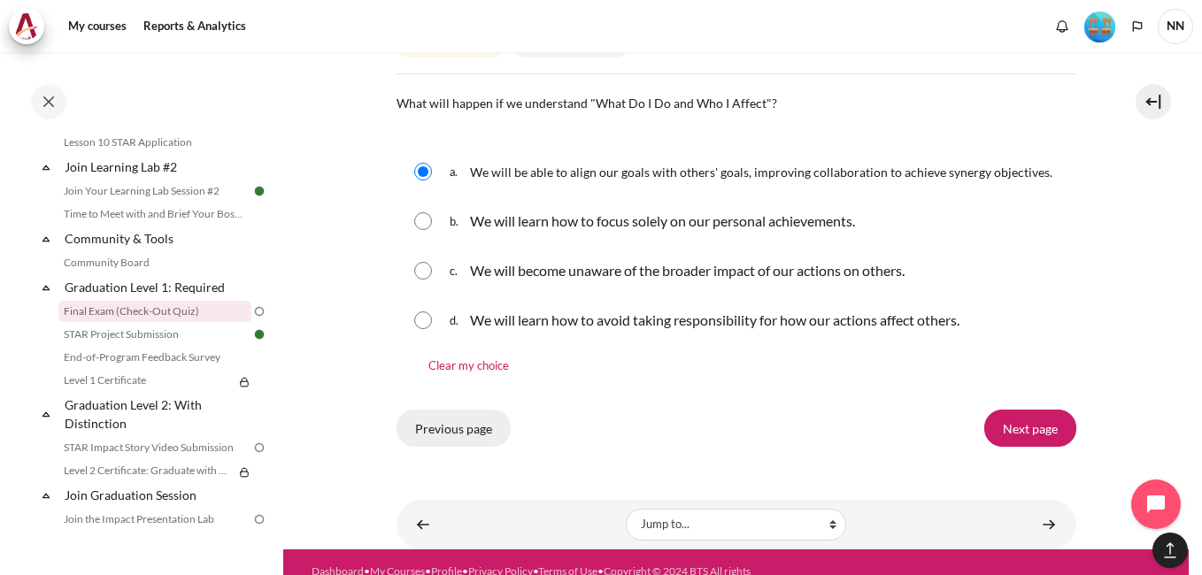
click at [445, 447] on input "Previous page" at bounding box center [454, 428] width 114 height 37
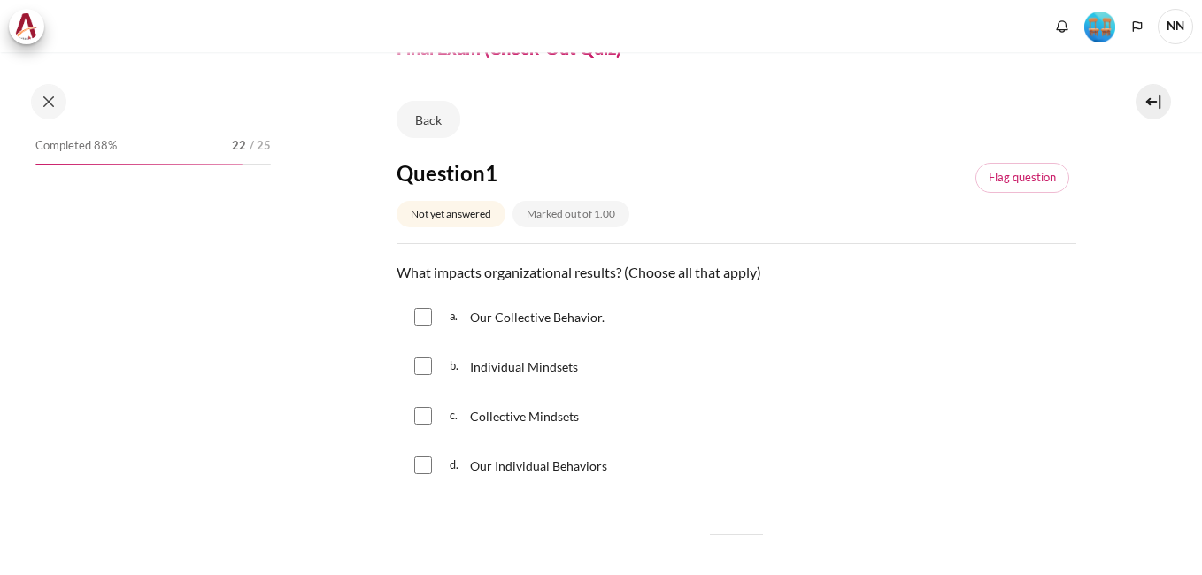
scroll to position [1802, 0]
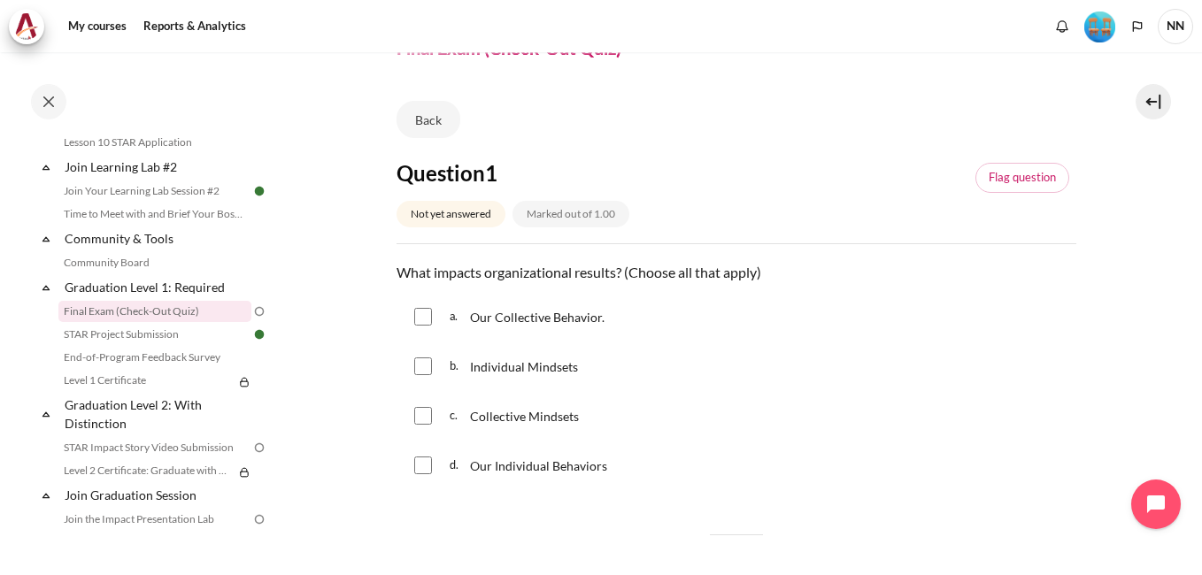
click at [421, 317] on input "Content" at bounding box center [423, 317] width 18 height 18
checkbox input "true"
click at [423, 366] on input "Content" at bounding box center [423, 367] width 18 height 18
checkbox input "true"
click at [432, 410] on div "c. Collective Mindsets" at bounding box center [737, 416] width 680 height 46
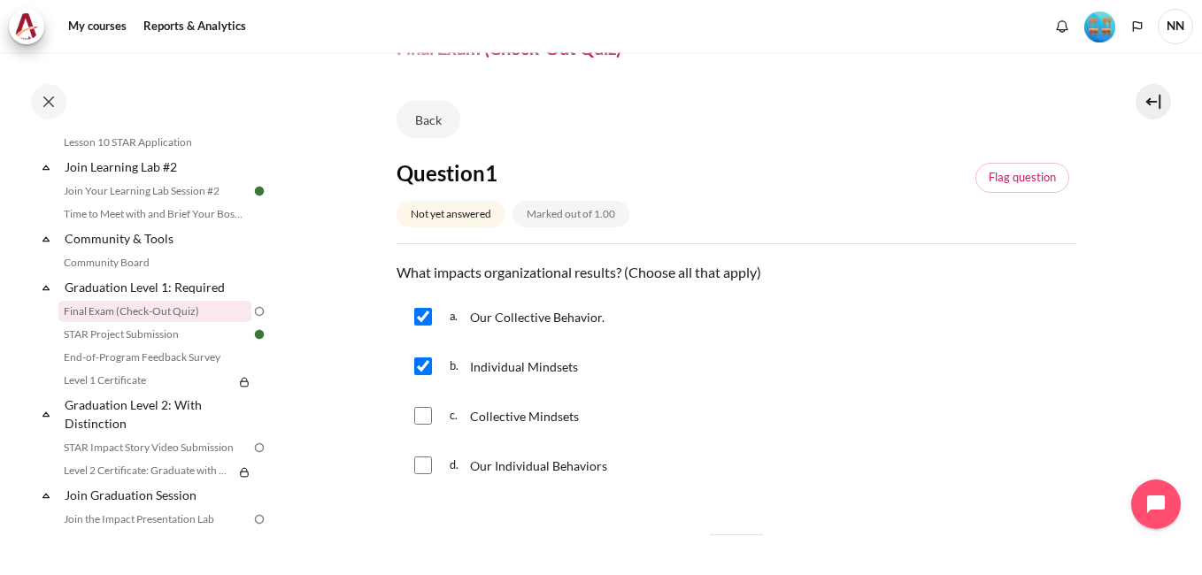
click at [422, 416] on input "Content" at bounding box center [423, 416] width 18 height 18
checkbox input "true"
click at [421, 466] on input "Content" at bounding box center [423, 466] width 18 height 18
checkbox input "true"
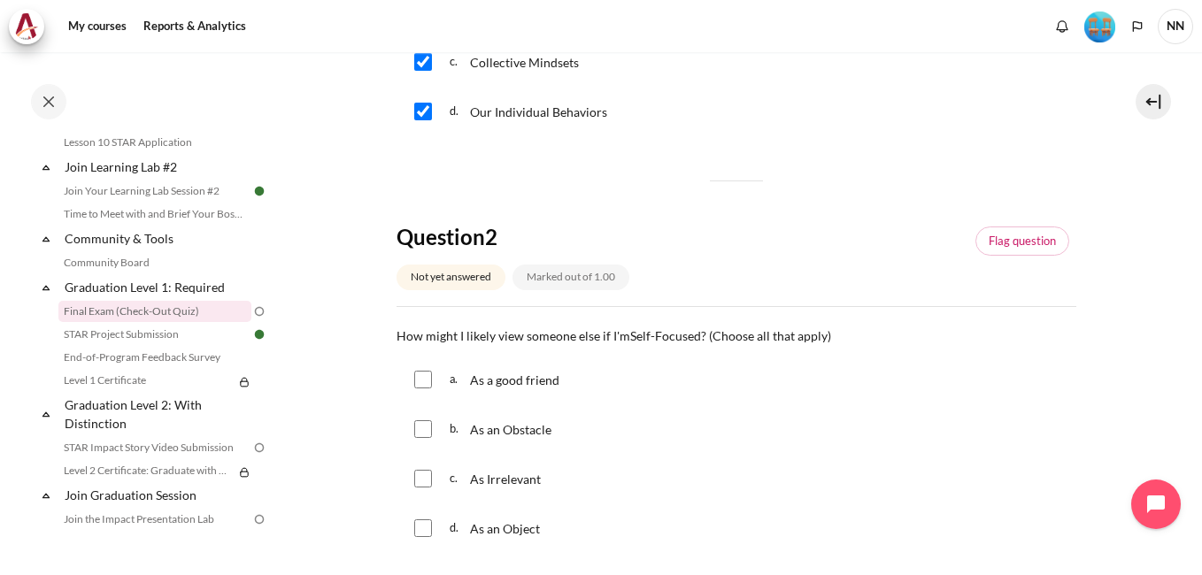
scroll to position [531, 0]
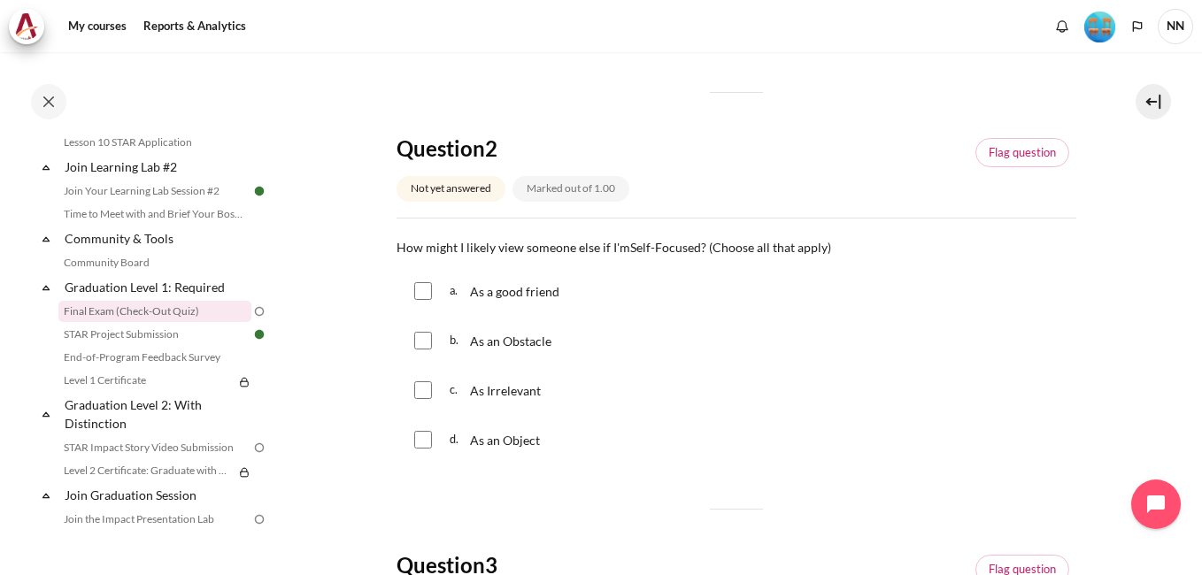
click at [421, 341] on input "Content" at bounding box center [423, 341] width 18 height 18
checkbox input "true"
click at [421, 385] on input "Content" at bounding box center [423, 391] width 18 height 18
checkbox input "true"
click at [421, 439] on input "Content" at bounding box center [423, 440] width 18 height 18
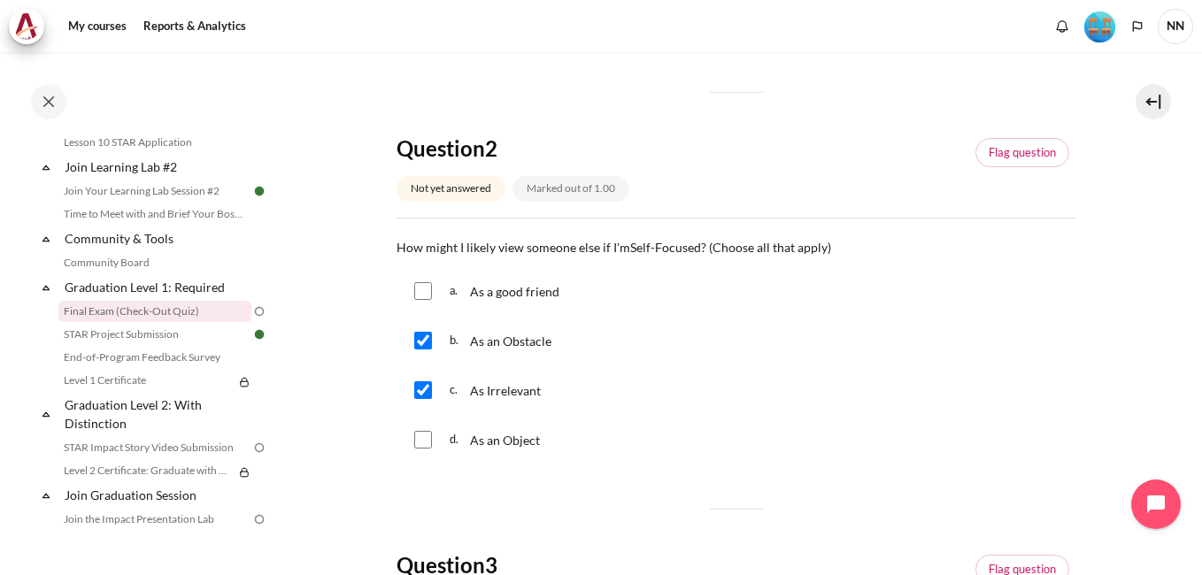
checkbox input "true"
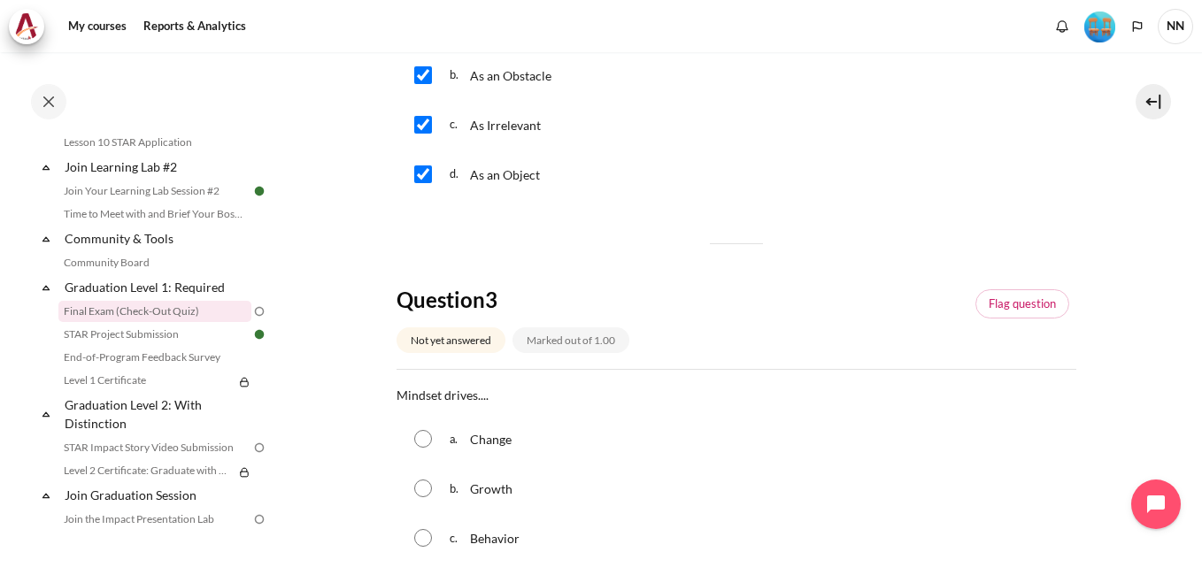
scroll to position [974, 0]
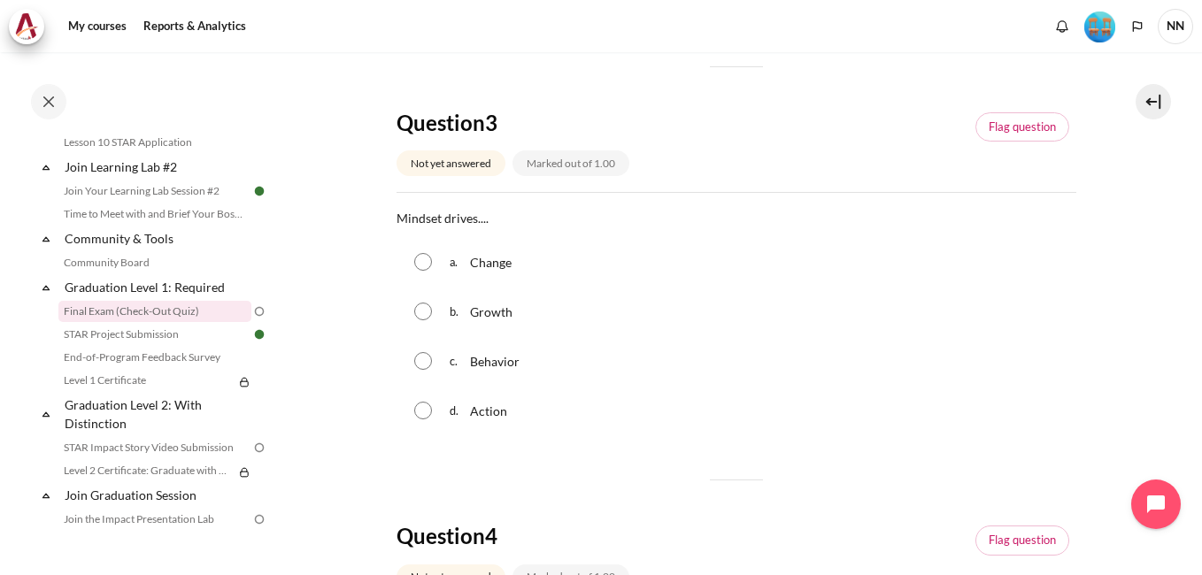
click at [421, 367] on input "Content" at bounding box center [423, 361] width 18 height 18
radio input "true"
click at [1015, 129] on link "Flag question" at bounding box center [1023, 127] width 94 height 30
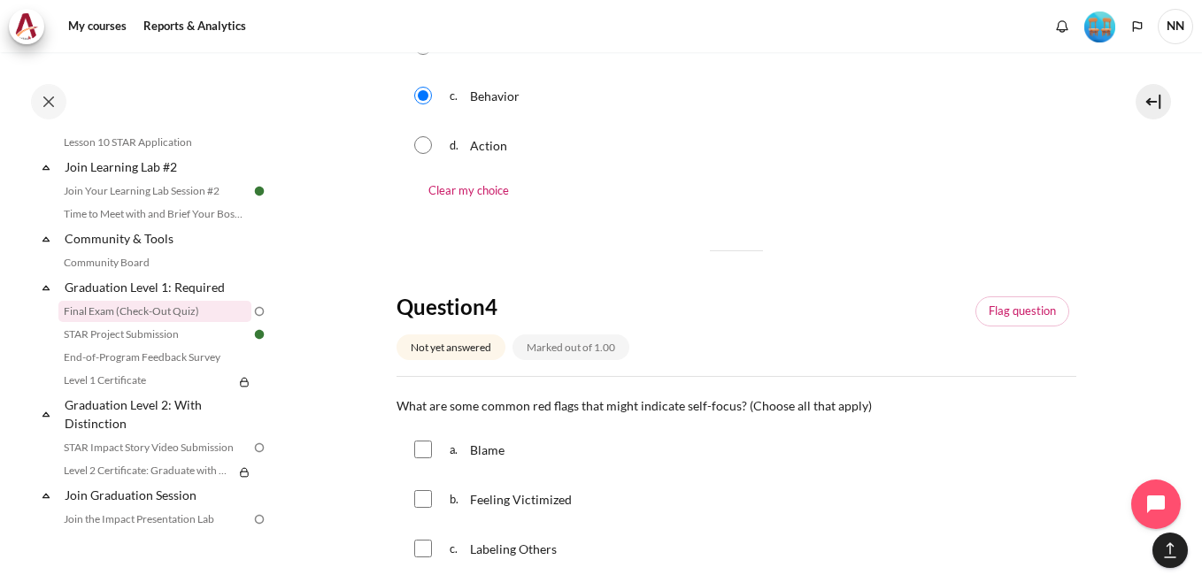
scroll to position [1328, 0]
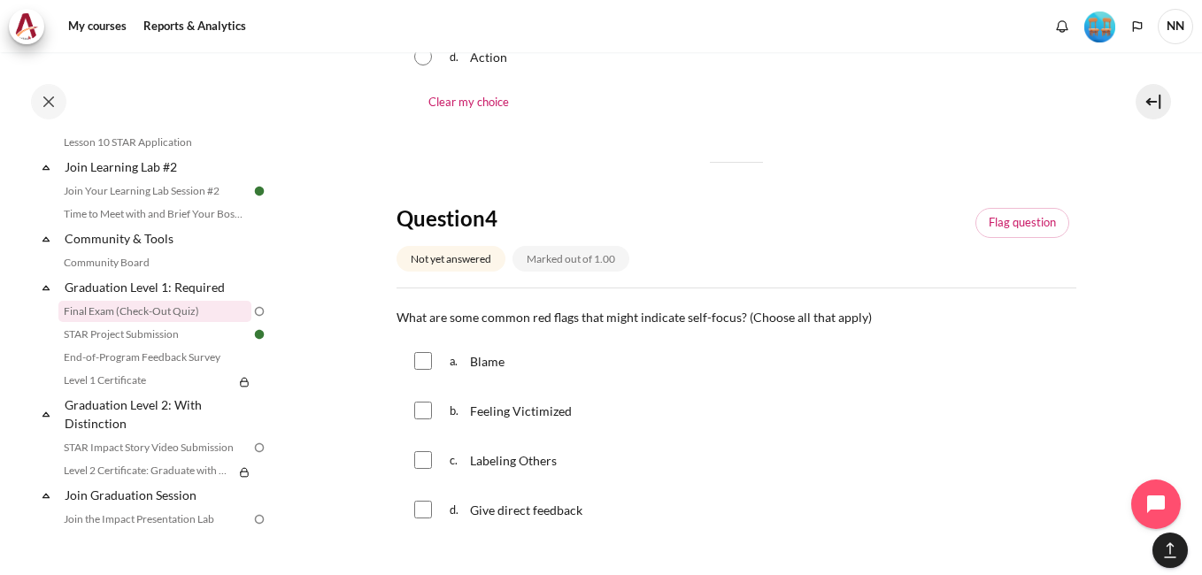
click at [421, 367] on input "Content" at bounding box center [423, 361] width 18 height 18
checkbox input "true"
click at [425, 413] on input "Content" at bounding box center [423, 411] width 18 height 18
checkbox input "true"
click at [426, 458] on input "Content" at bounding box center [423, 461] width 18 height 18
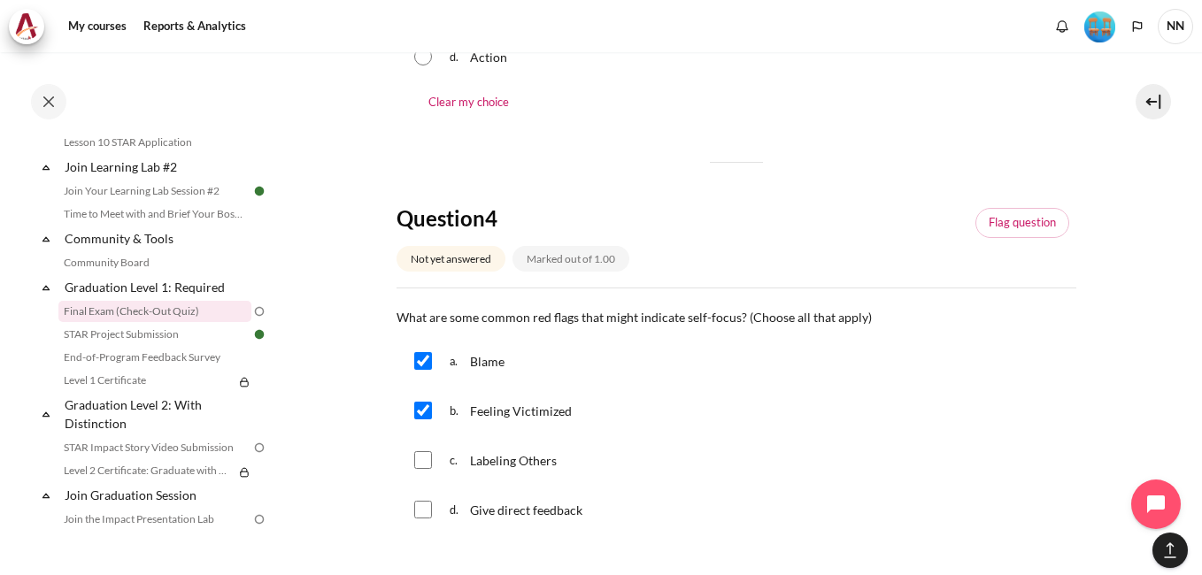
checkbox input "true"
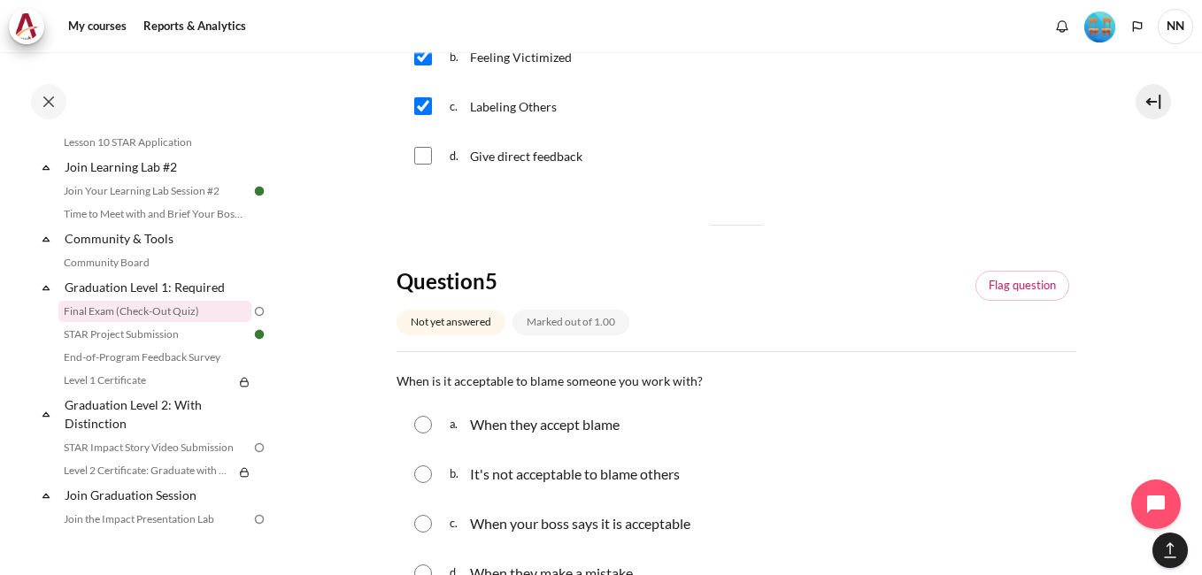
scroll to position [1771, 0]
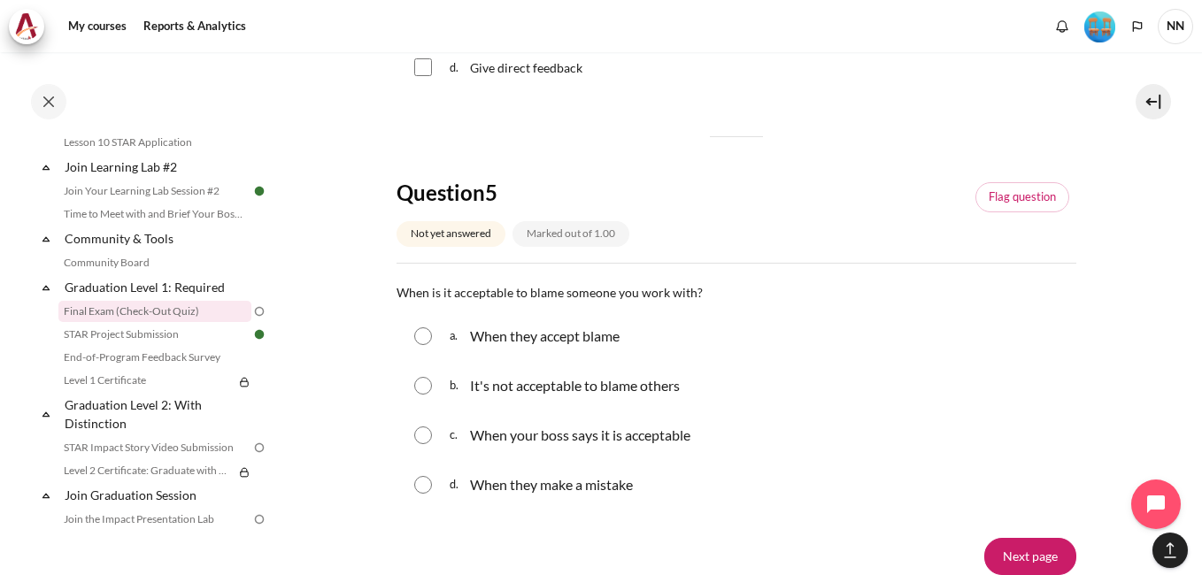
click at [419, 388] on input "Content" at bounding box center [423, 386] width 18 height 18
radio input "true"
click at [1024, 196] on link "Flag question" at bounding box center [1023, 197] width 94 height 30
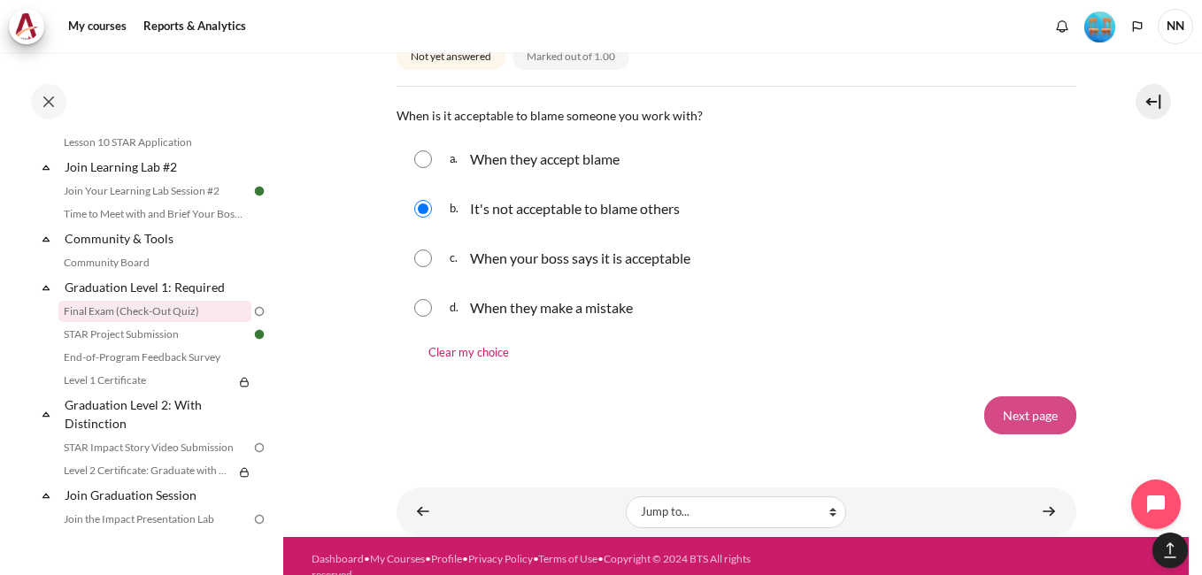
click at [1014, 413] on input "Next page" at bounding box center [1030, 415] width 92 height 37
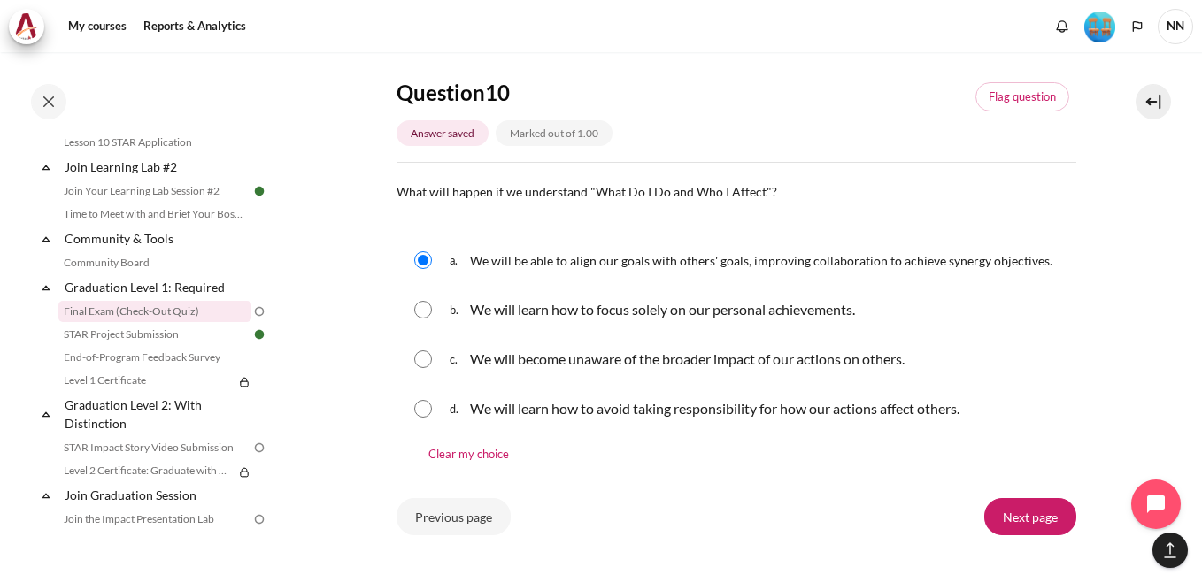
scroll to position [1859, 0]
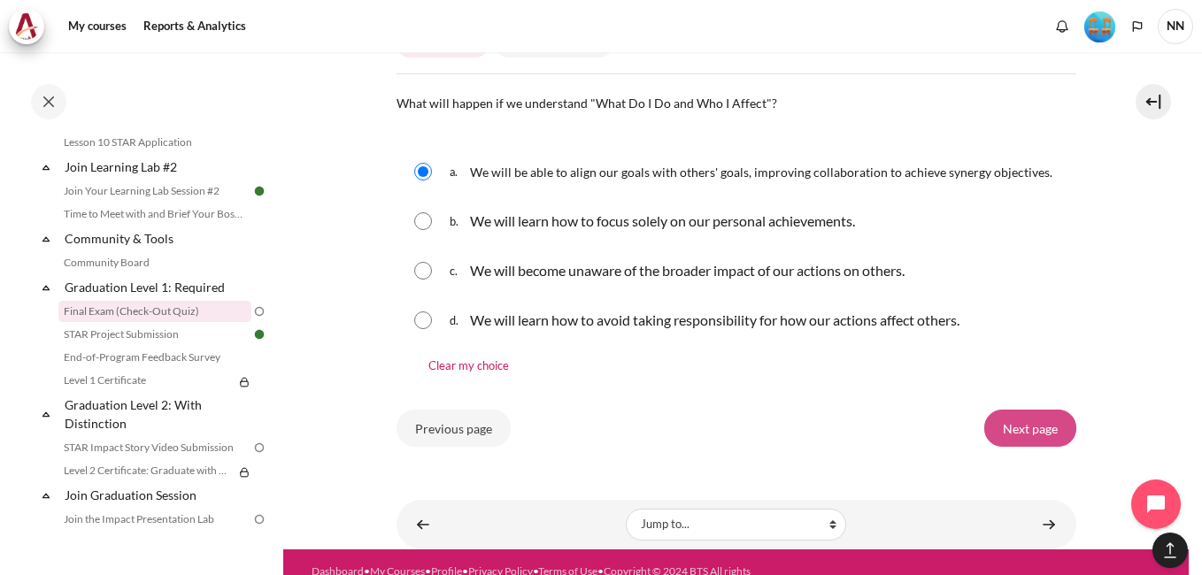
click at [1021, 447] on input "Next page" at bounding box center [1030, 428] width 92 height 37
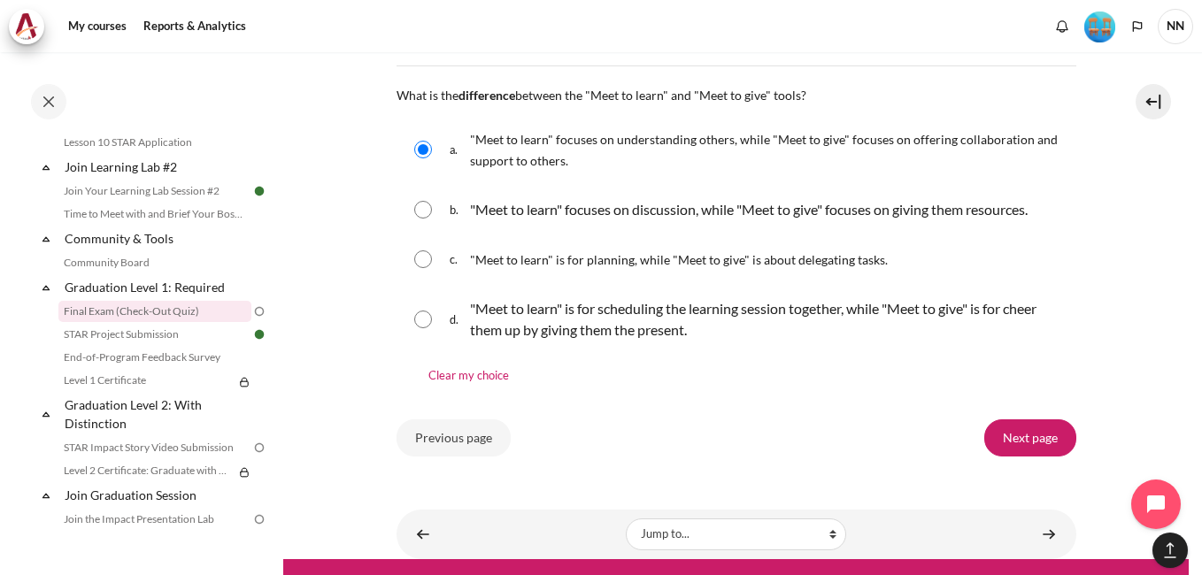
scroll to position [2169, 0]
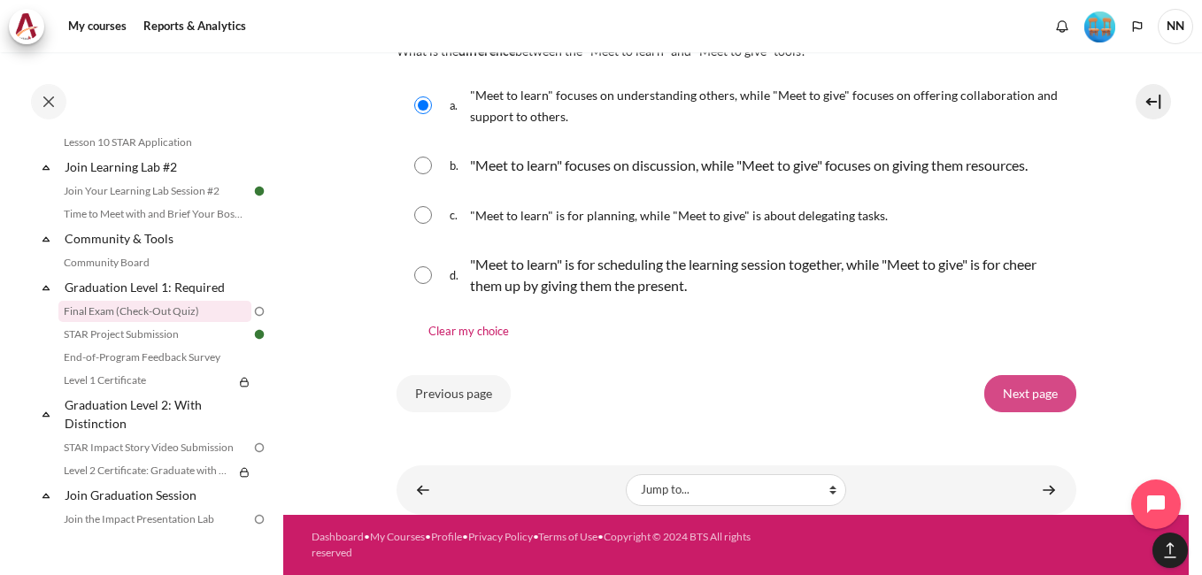
click at [1018, 393] on input "Next page" at bounding box center [1030, 393] width 92 height 37
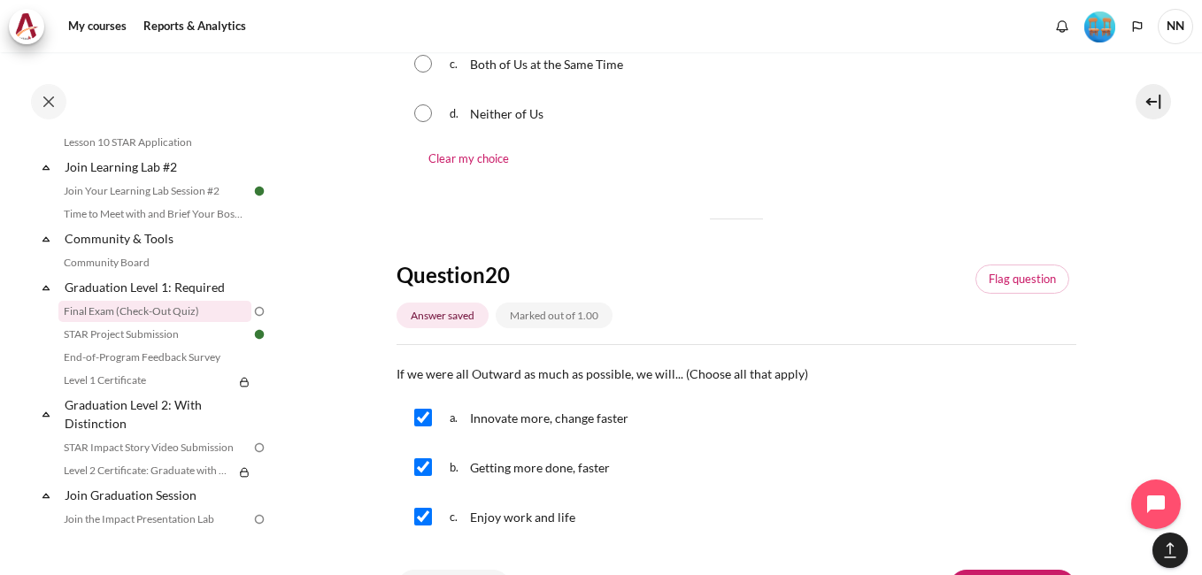
scroll to position [1859, 0]
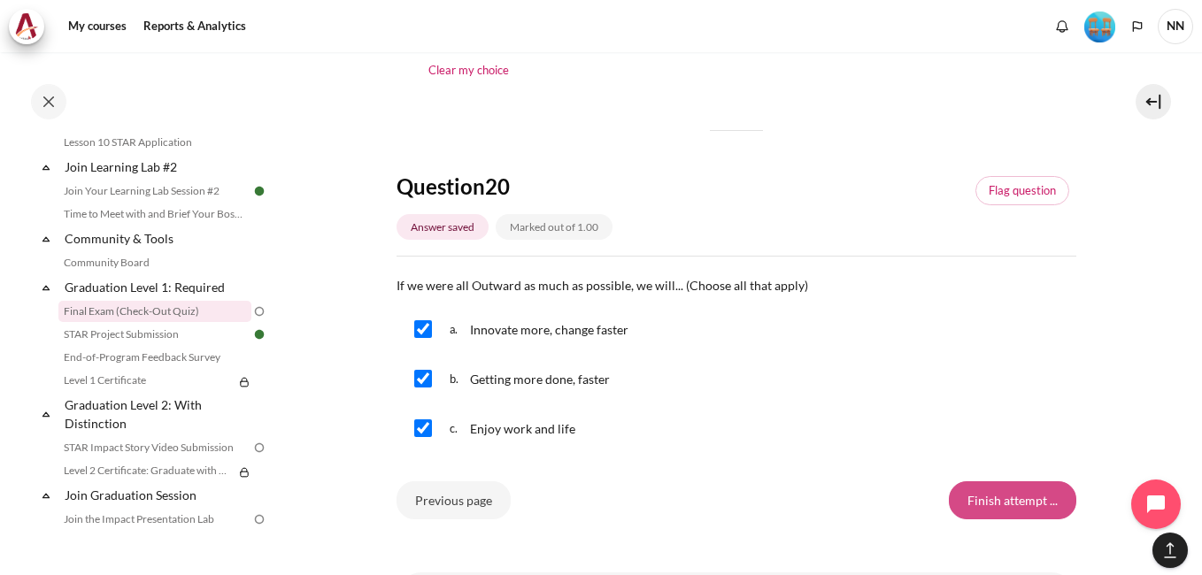
drag, startPoint x: 1001, startPoint y: 506, endPoint x: 1008, endPoint y: 498, distance: 10.1
click at [1002, 506] on input "Finish attempt ..." at bounding box center [1012, 500] width 127 height 37
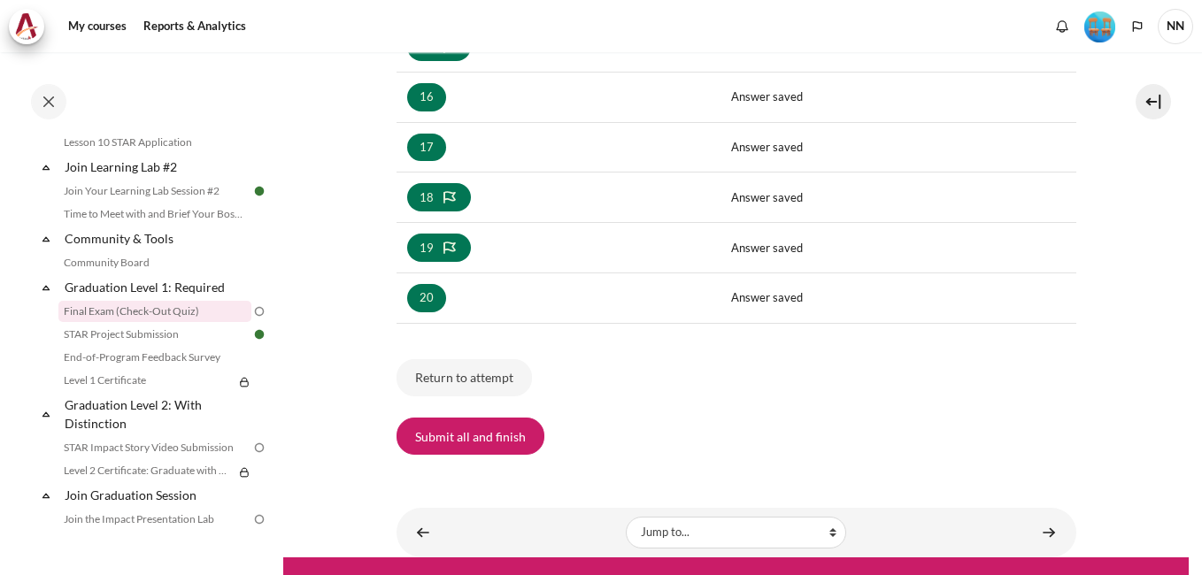
scroll to position [1105, 0]
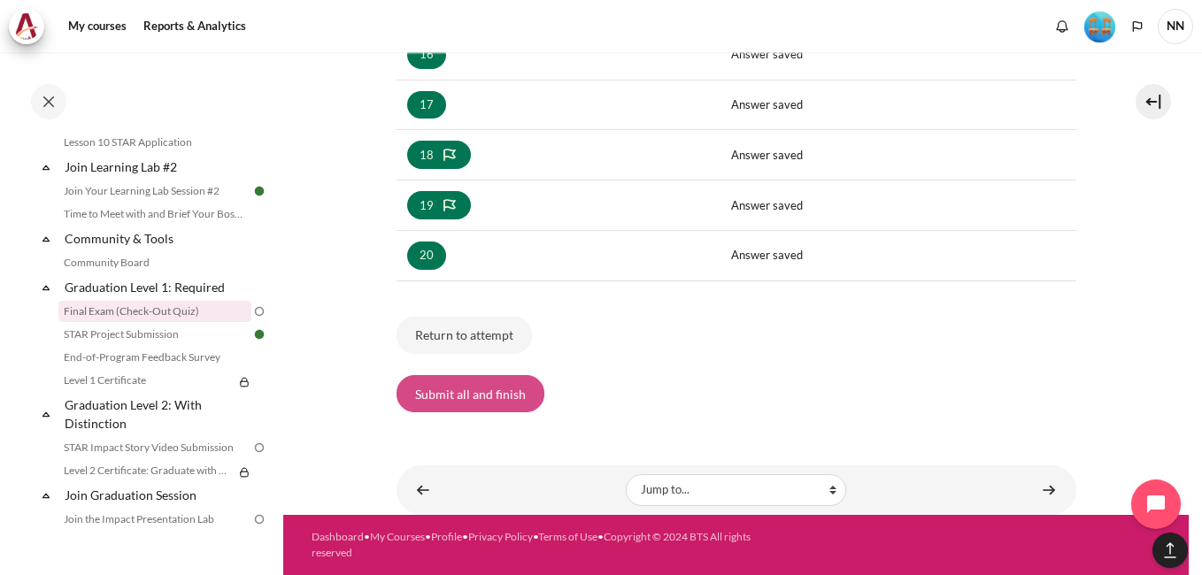
click at [452, 395] on button "Submit all and finish" at bounding box center [471, 393] width 148 height 37
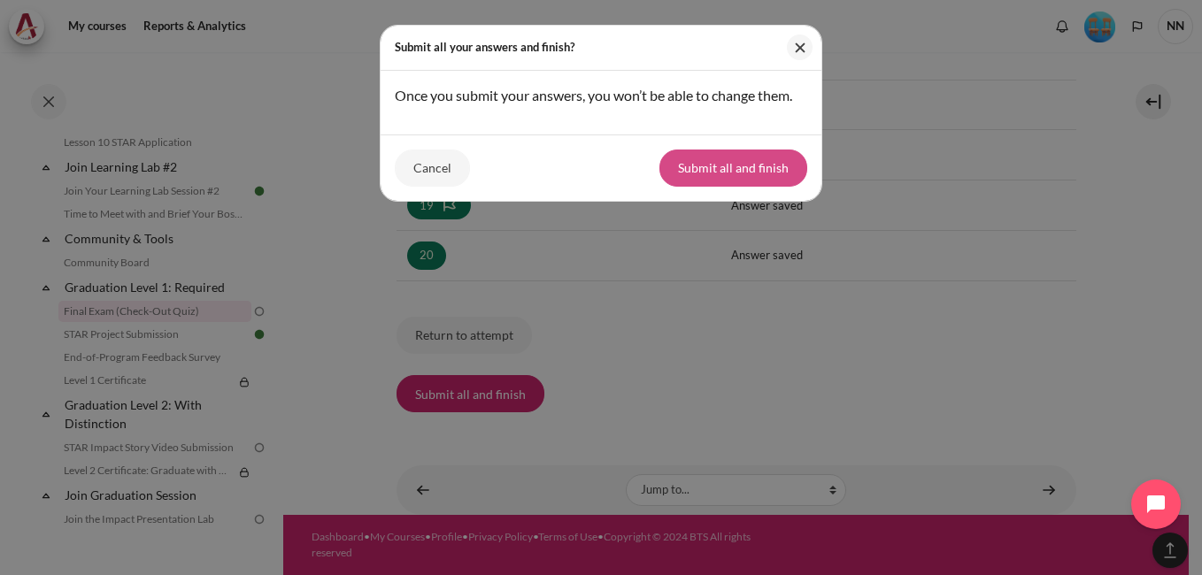
click at [730, 172] on button "Submit all and finish" at bounding box center [734, 168] width 148 height 37
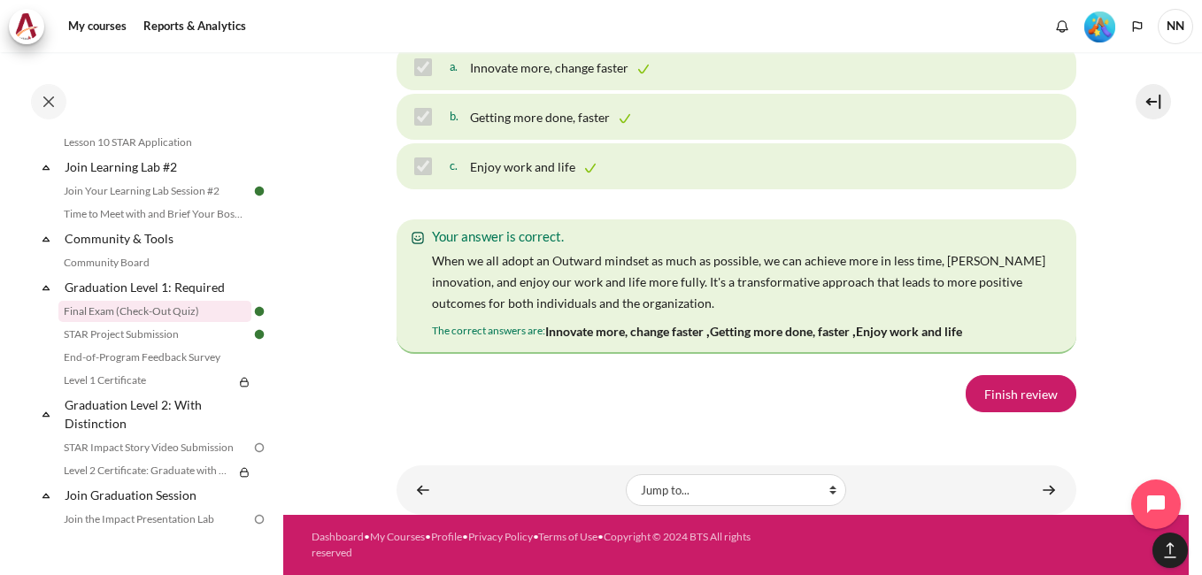
scroll to position [12878, 0]
click at [1010, 394] on link "Finish review" at bounding box center [1021, 393] width 111 height 37
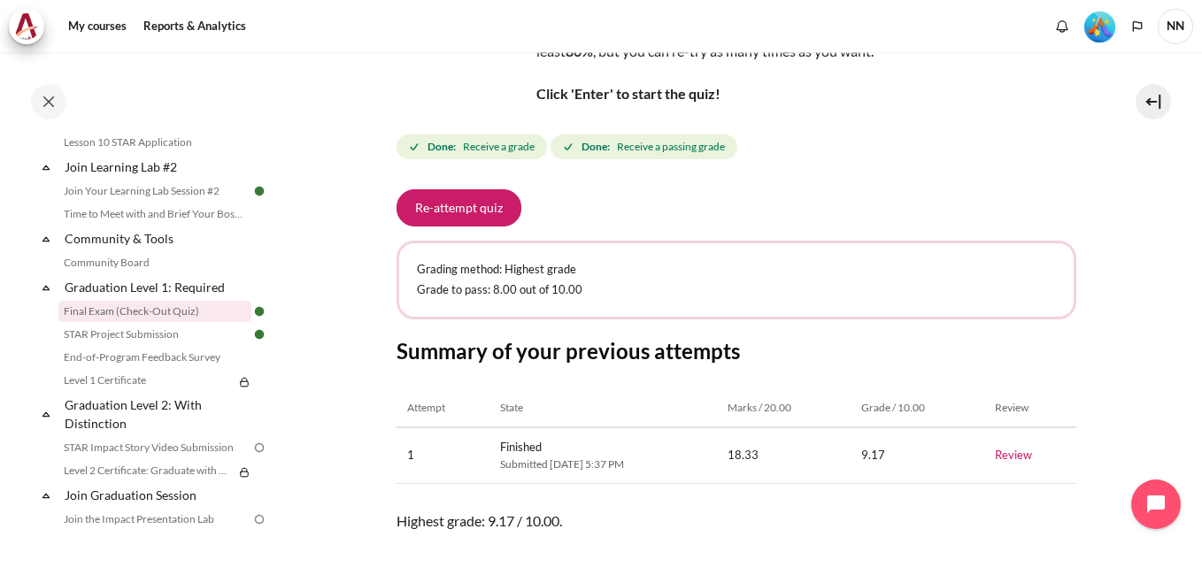
scroll to position [266, 0]
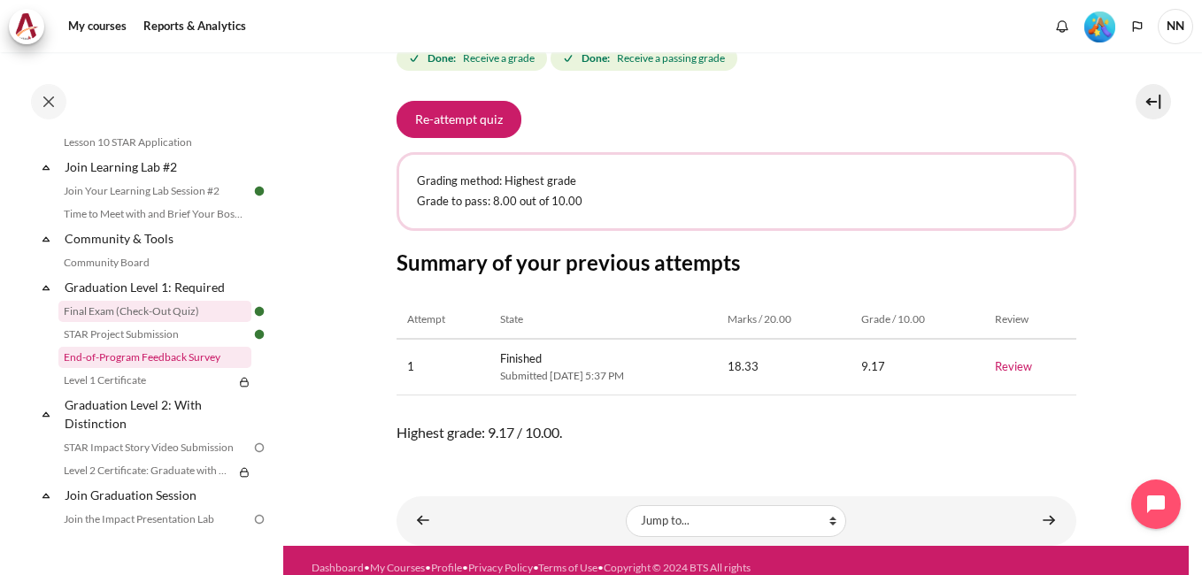
click at [135, 368] on link "End-of-Program Feedback Survey" at bounding box center [154, 357] width 193 height 21
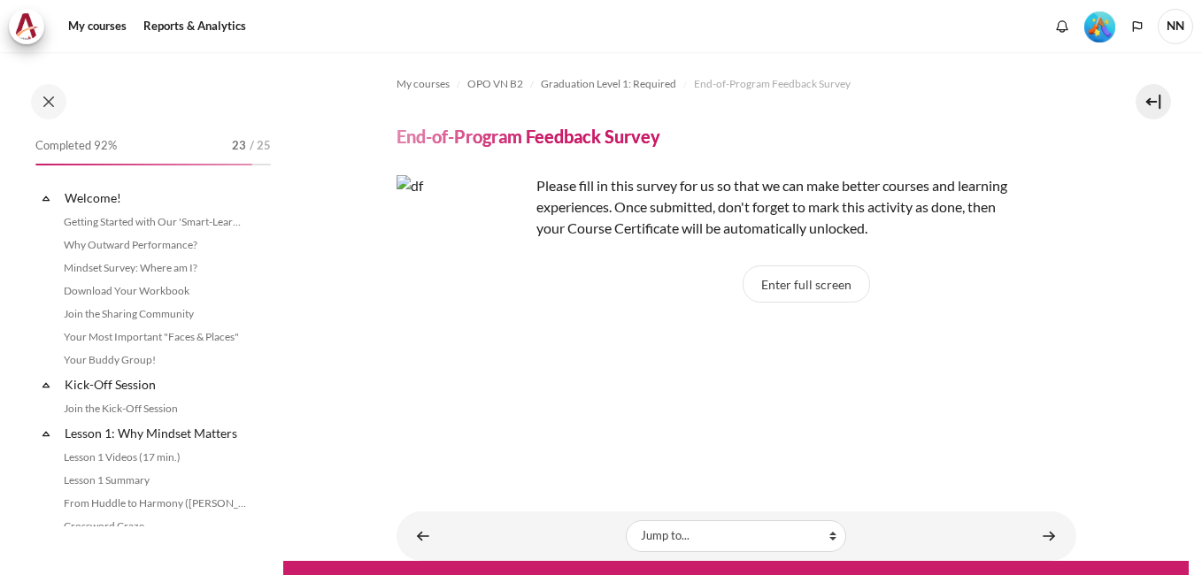
scroll to position [1848, 0]
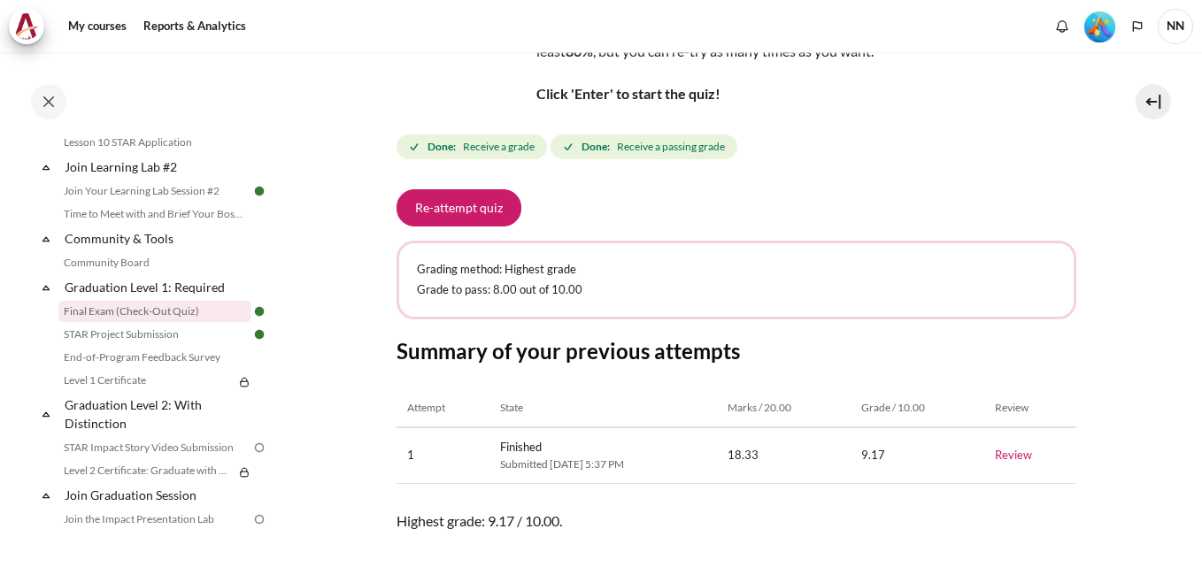
scroll to position [266, 0]
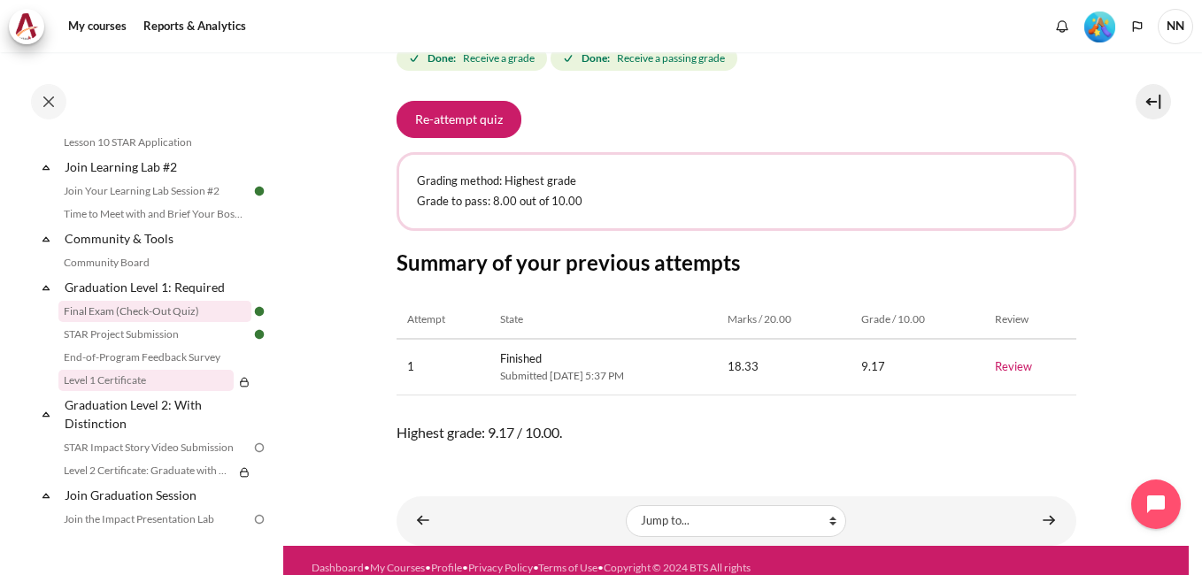
click at [148, 391] on link "Level 1 Certificate" at bounding box center [145, 380] width 175 height 21
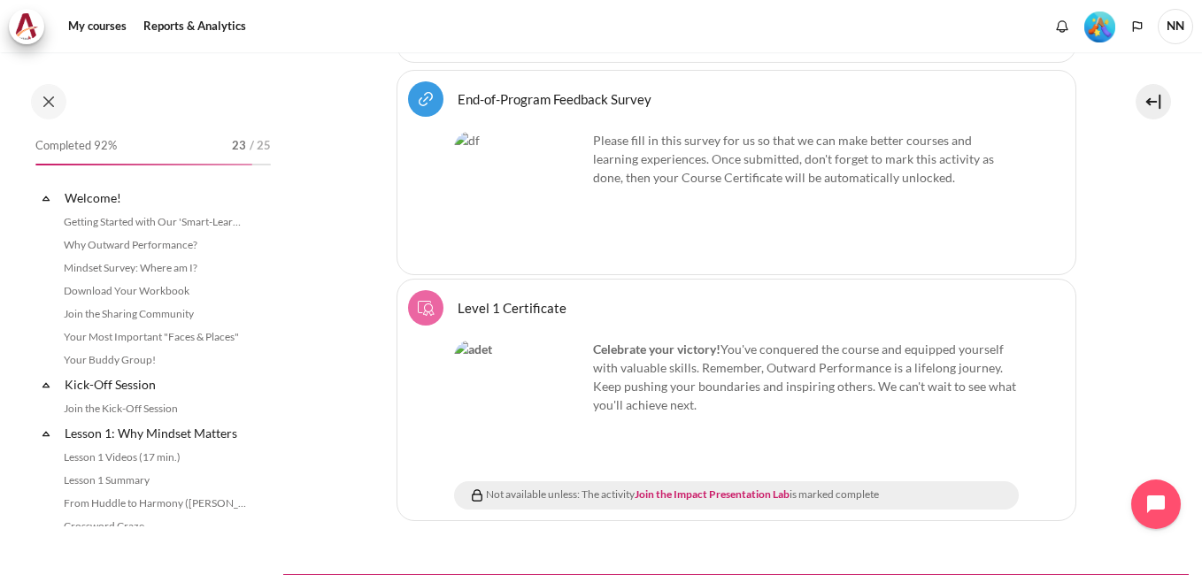
scroll to position [1871, 0]
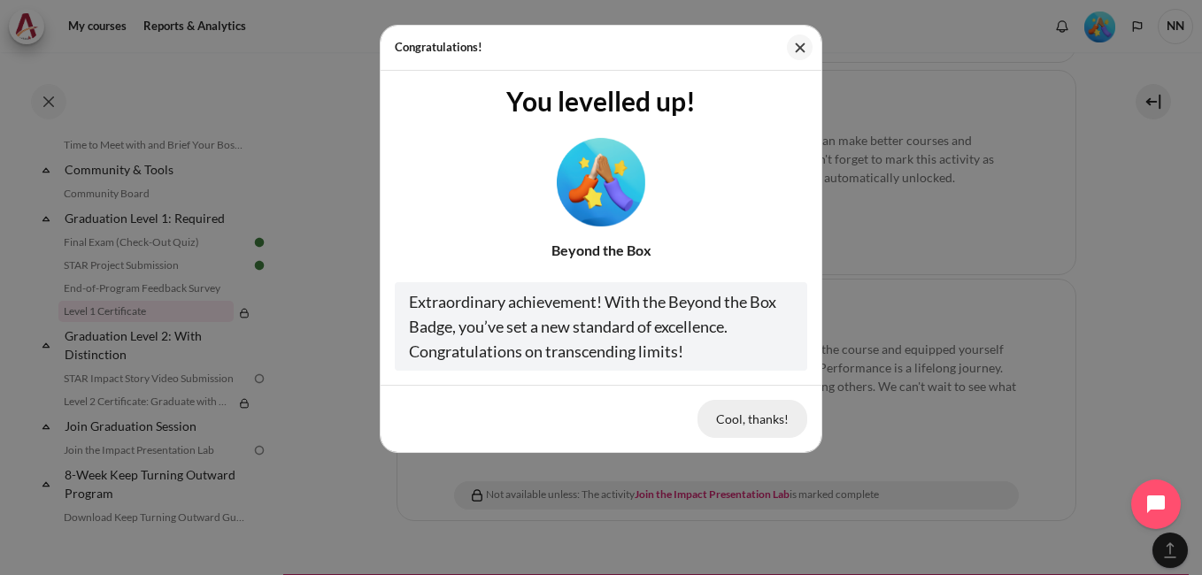
click at [764, 415] on button "Cool, thanks!" at bounding box center [753, 418] width 110 height 37
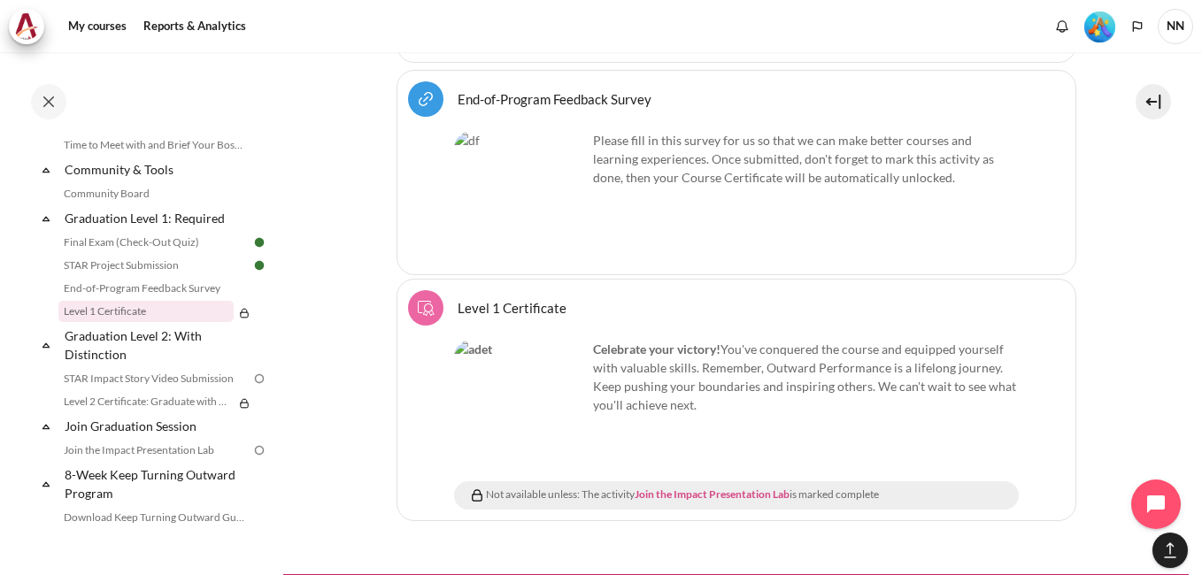
click at [697, 488] on link "Join the Impact Presentation Lab" at bounding box center [712, 494] width 155 height 13
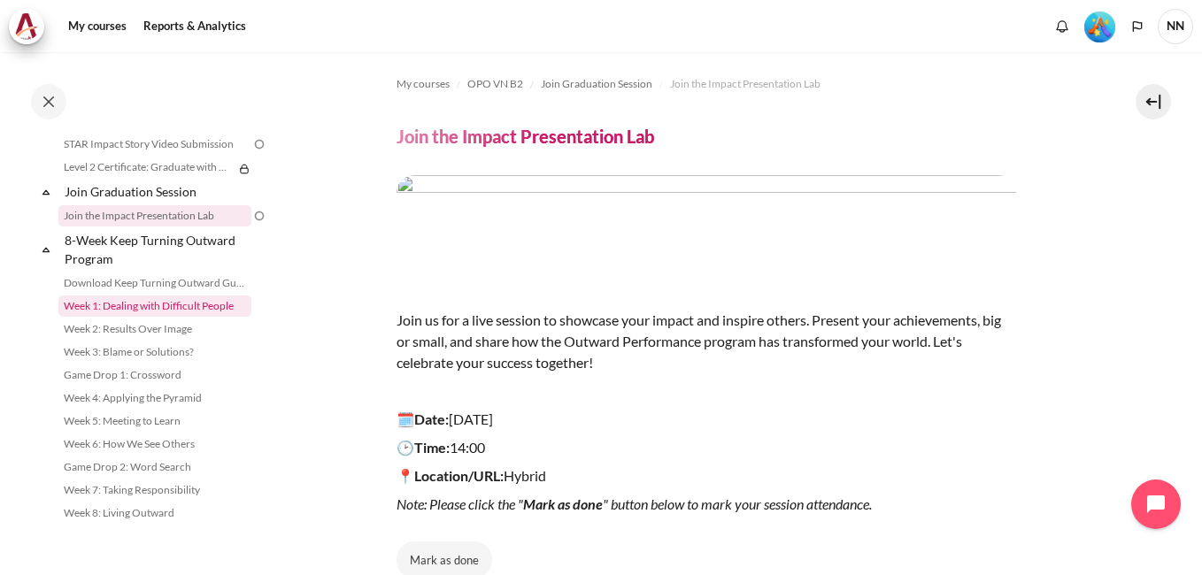
scroll to position [1770, 0]
